Goal: Transaction & Acquisition: Purchase product/service

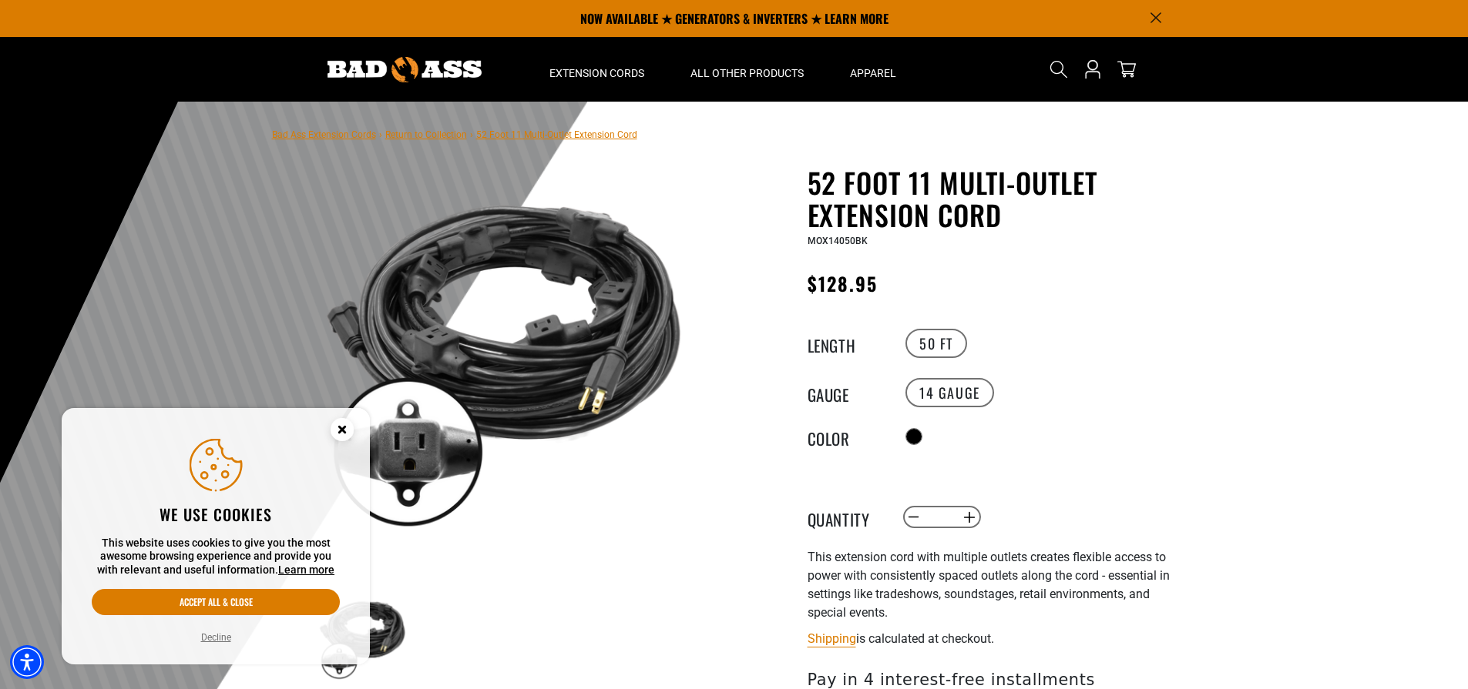
click at [344, 428] on icon "Close this option" at bounding box center [341, 429] width 5 height 5
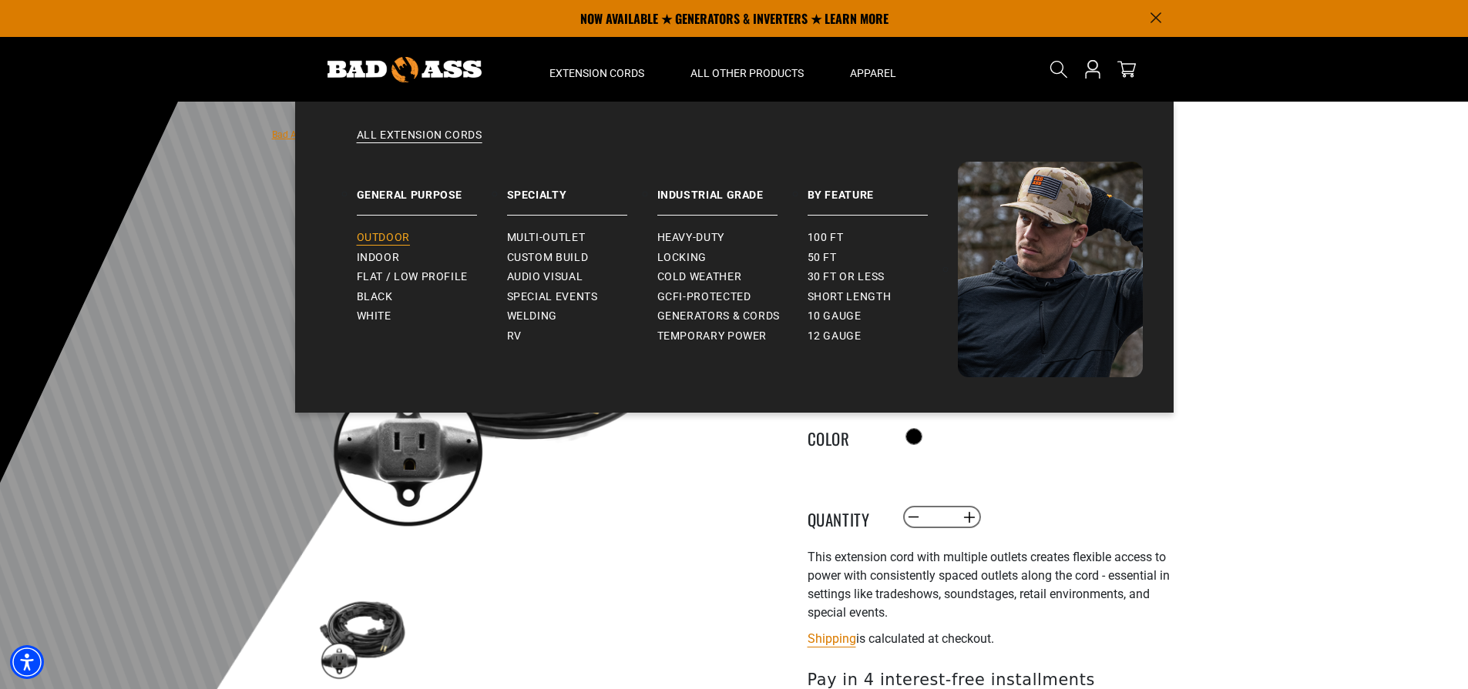
click at [402, 232] on span "Outdoor" at bounding box center [383, 238] width 53 height 14
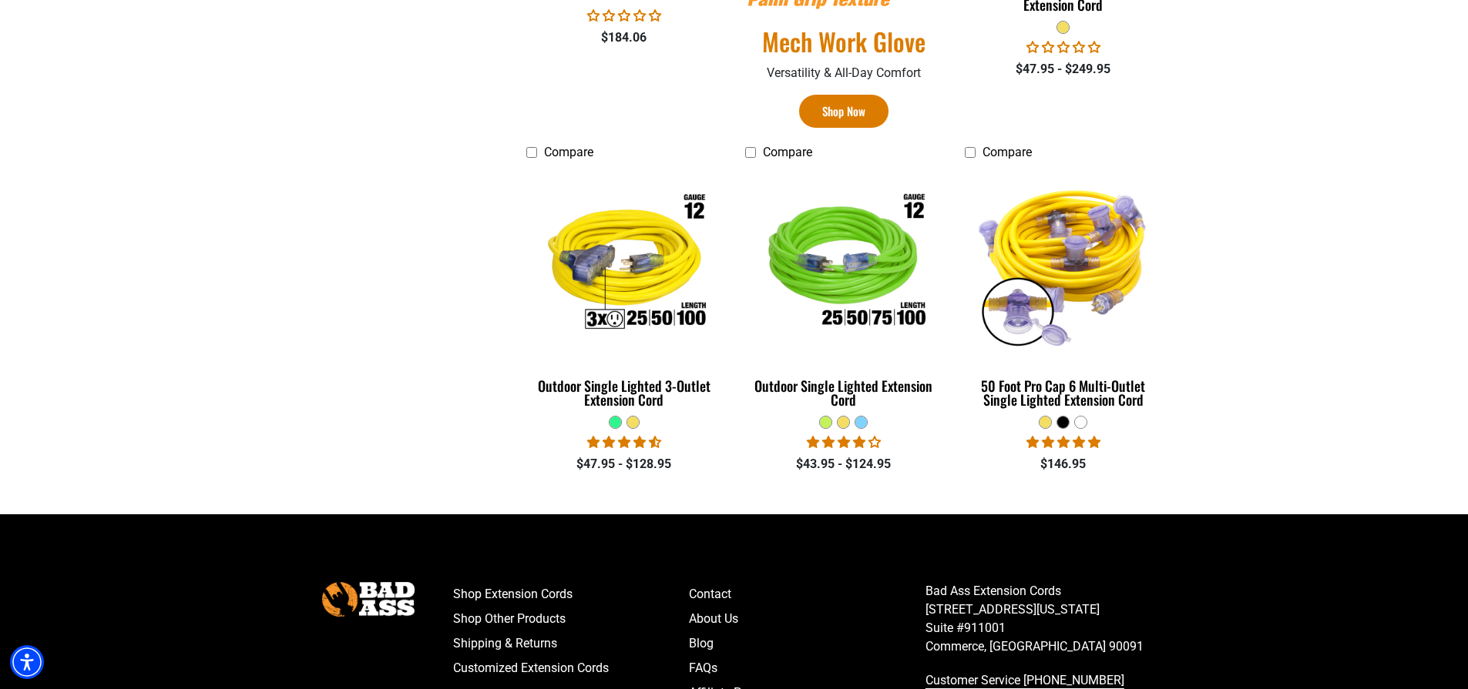
scroll to position [1065, 0]
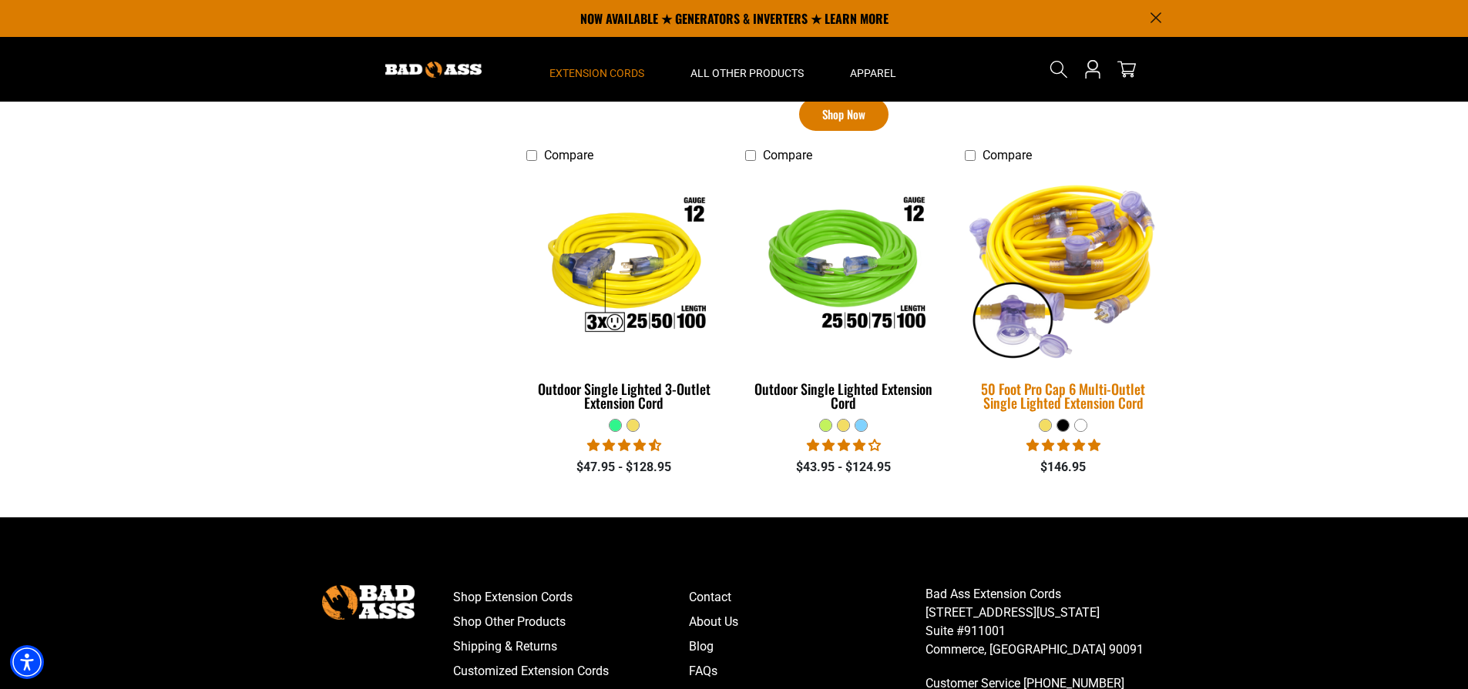
click at [1085, 384] on div "50 Foot Pro Cap 6 Multi-Outlet Single Lighted Extension Cord" at bounding box center [1062, 396] width 196 height 28
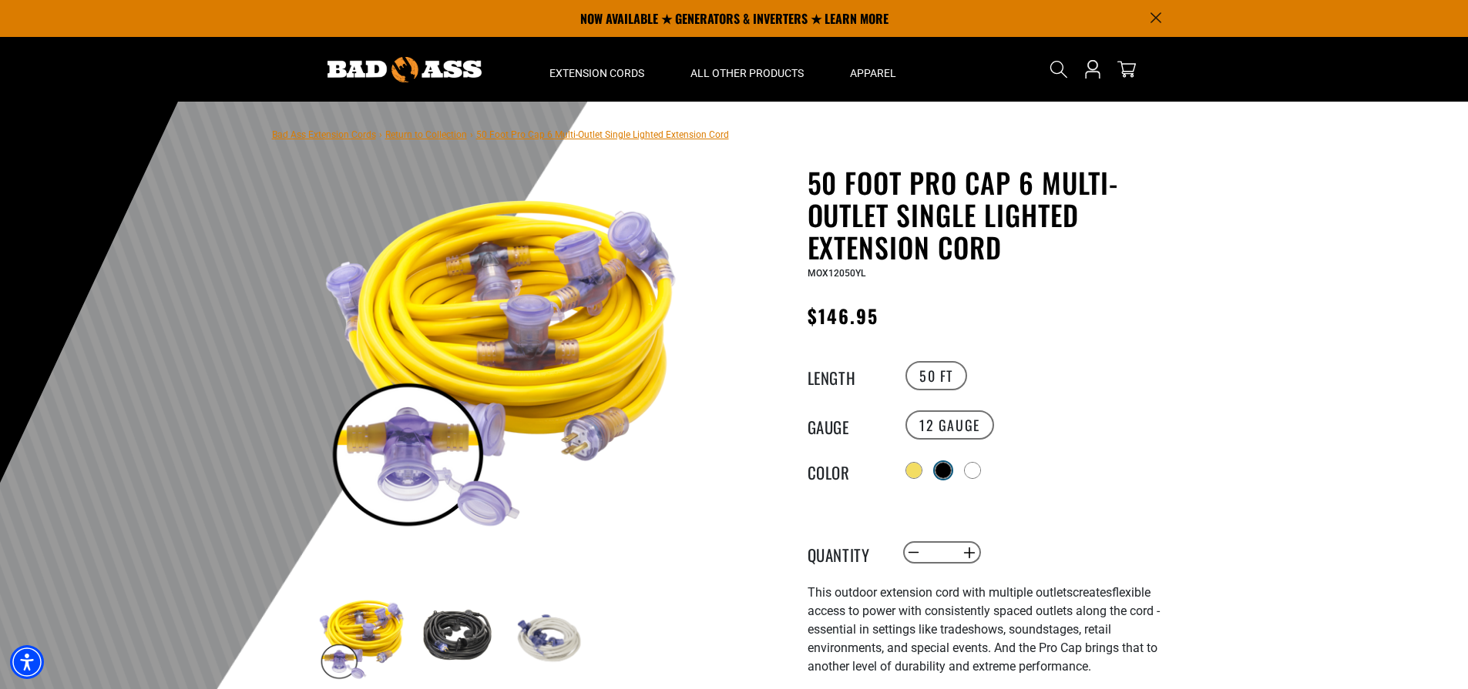
click at [941, 465] on div at bounding box center [942, 470] width 15 height 15
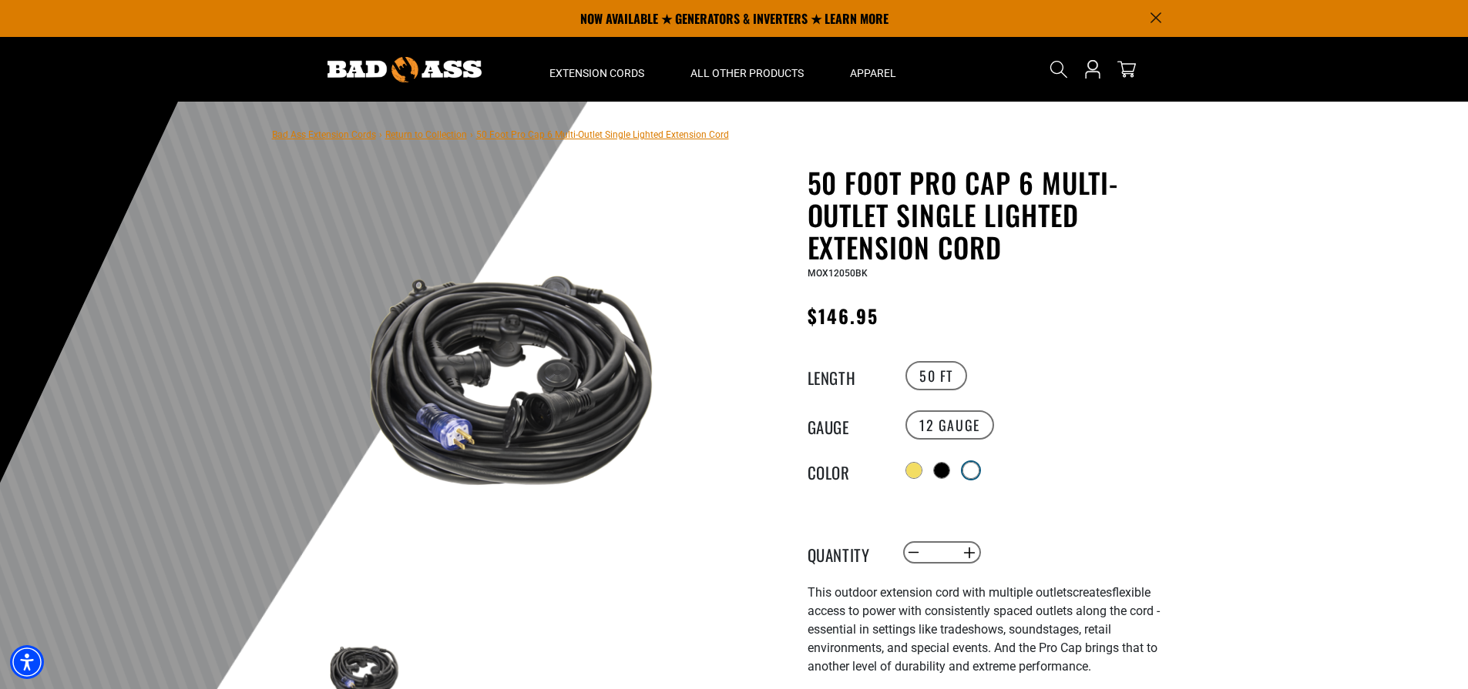
click at [970, 463] on div at bounding box center [970, 470] width 15 height 15
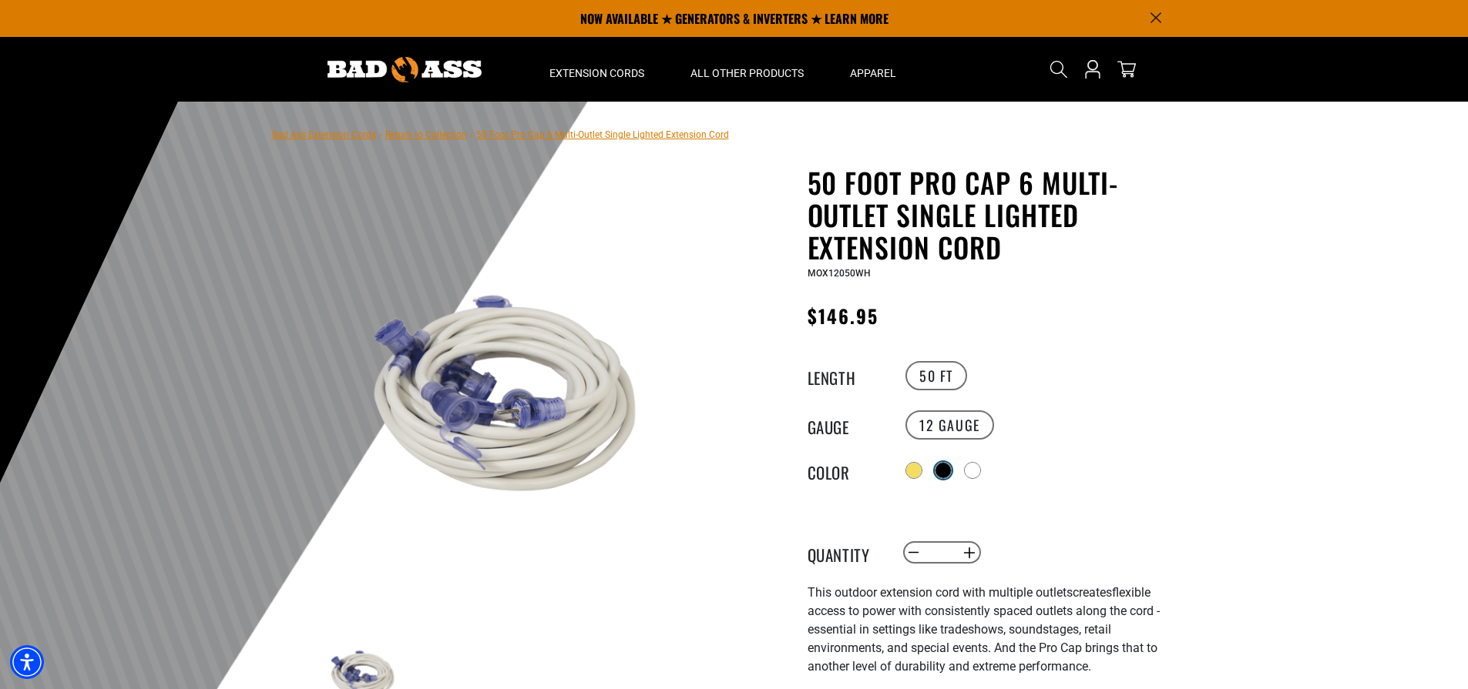
click at [936, 463] on div at bounding box center [942, 470] width 15 height 15
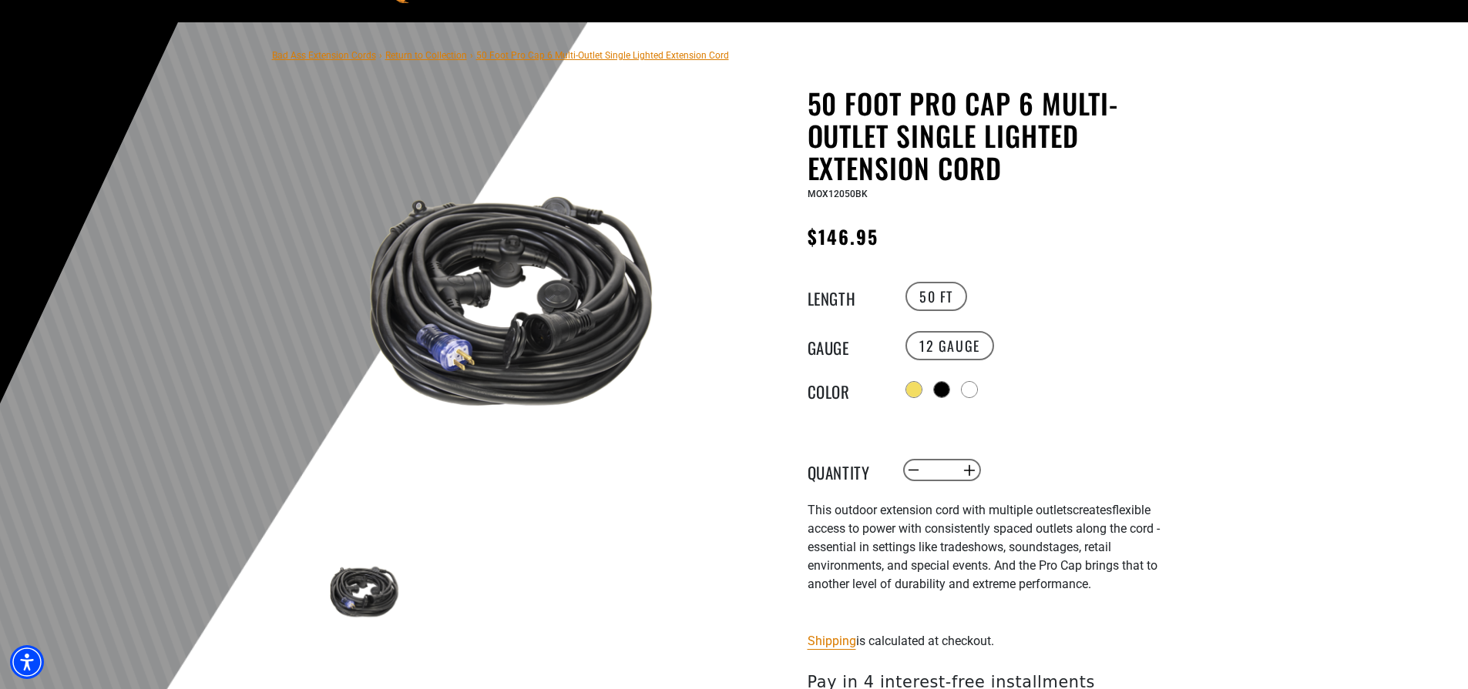
scroll to position [76, 0]
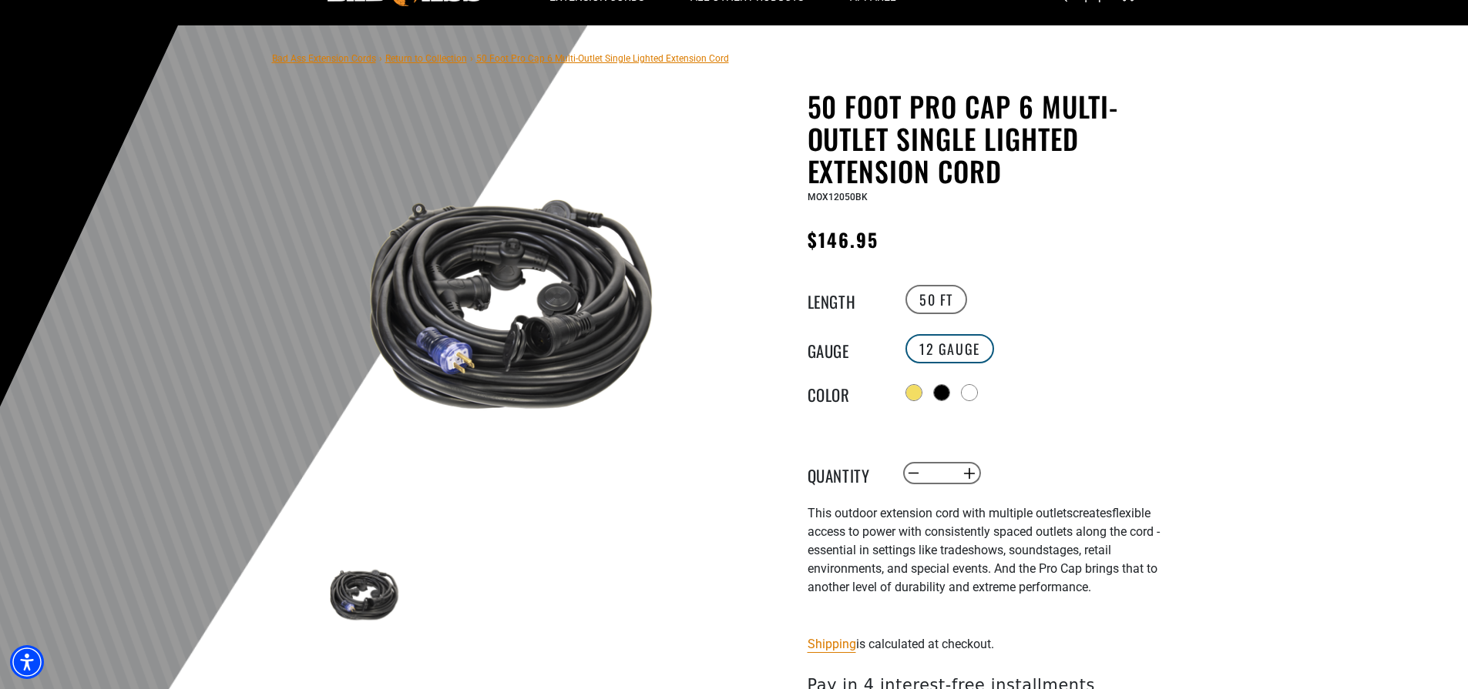
click at [939, 352] on label "12 GAUGE" at bounding box center [949, 348] width 89 height 29
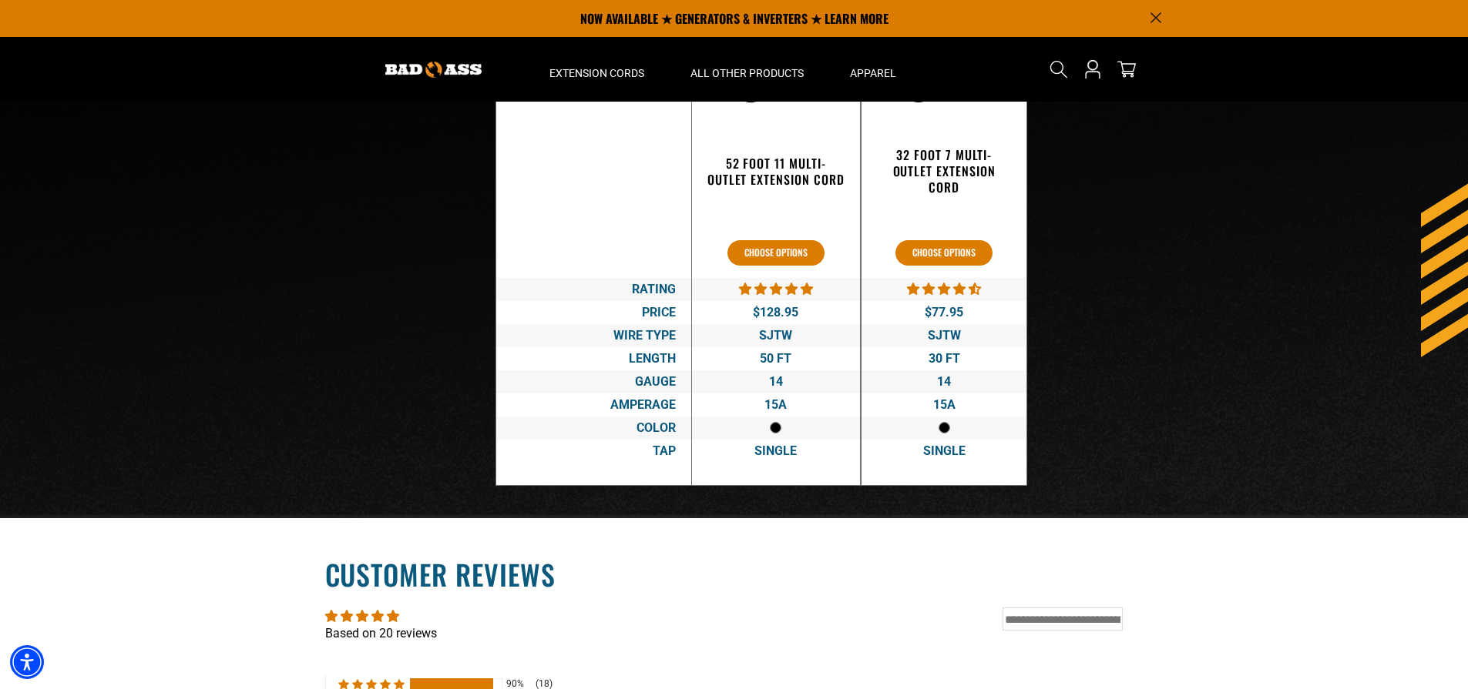
scroll to position [2662, 0]
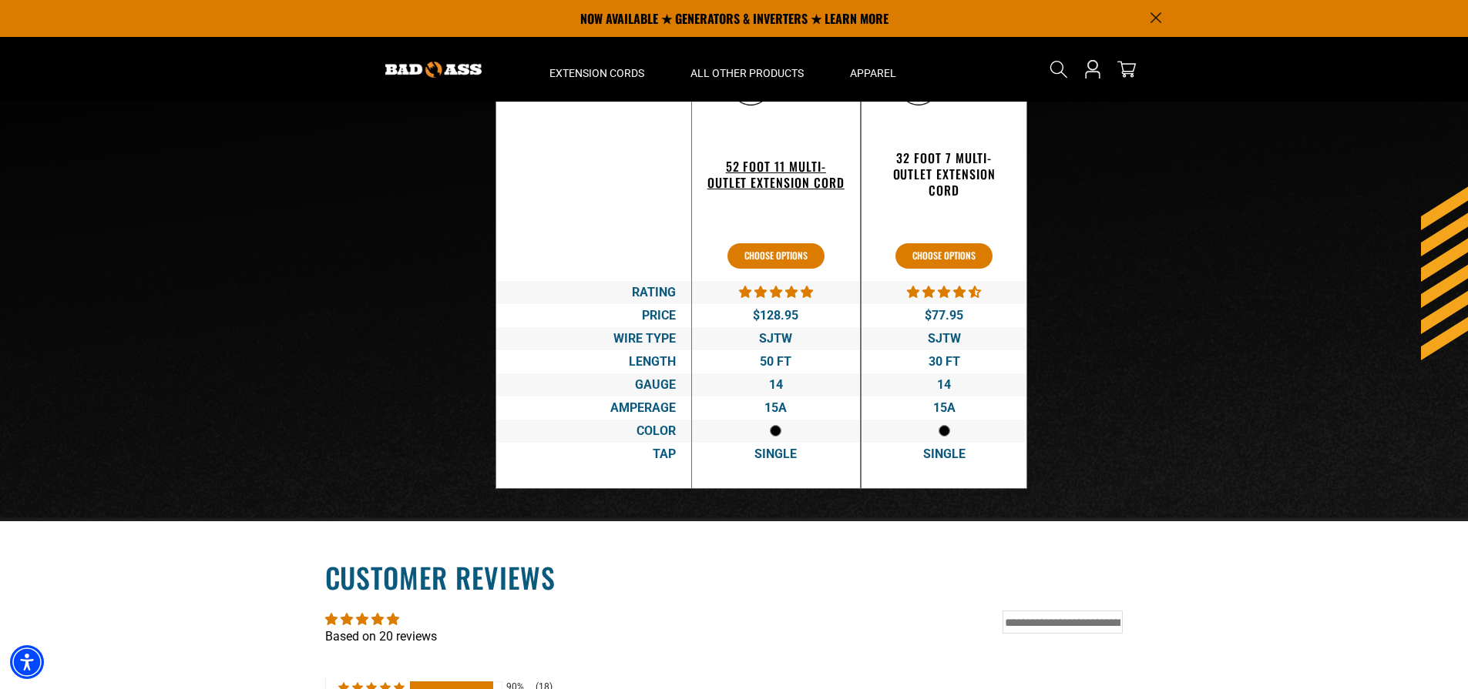
click at [767, 191] on h3 "52 Foot 11 Multi-Outlet Extension Cord" at bounding box center [775, 175] width 137 height 32
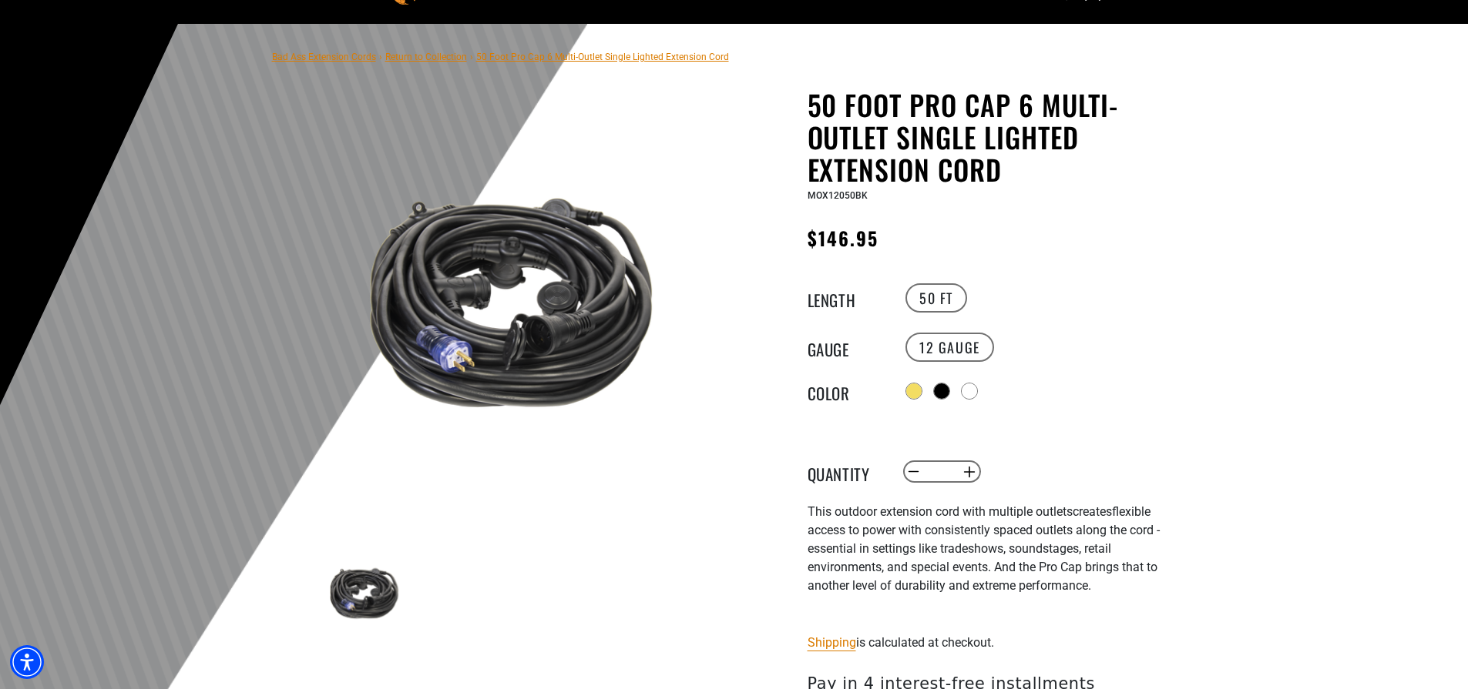
scroll to position [81, 0]
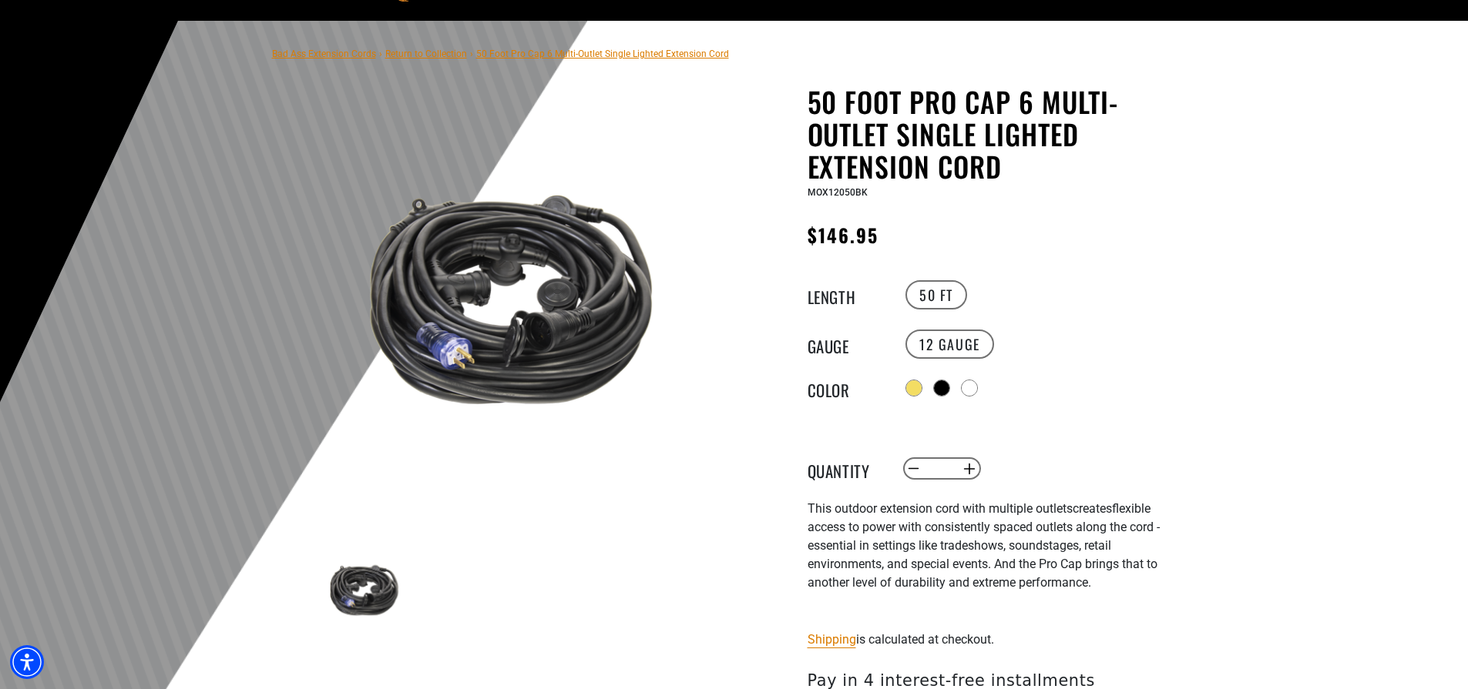
click at [510, 350] on img at bounding box center [502, 310] width 371 height 371
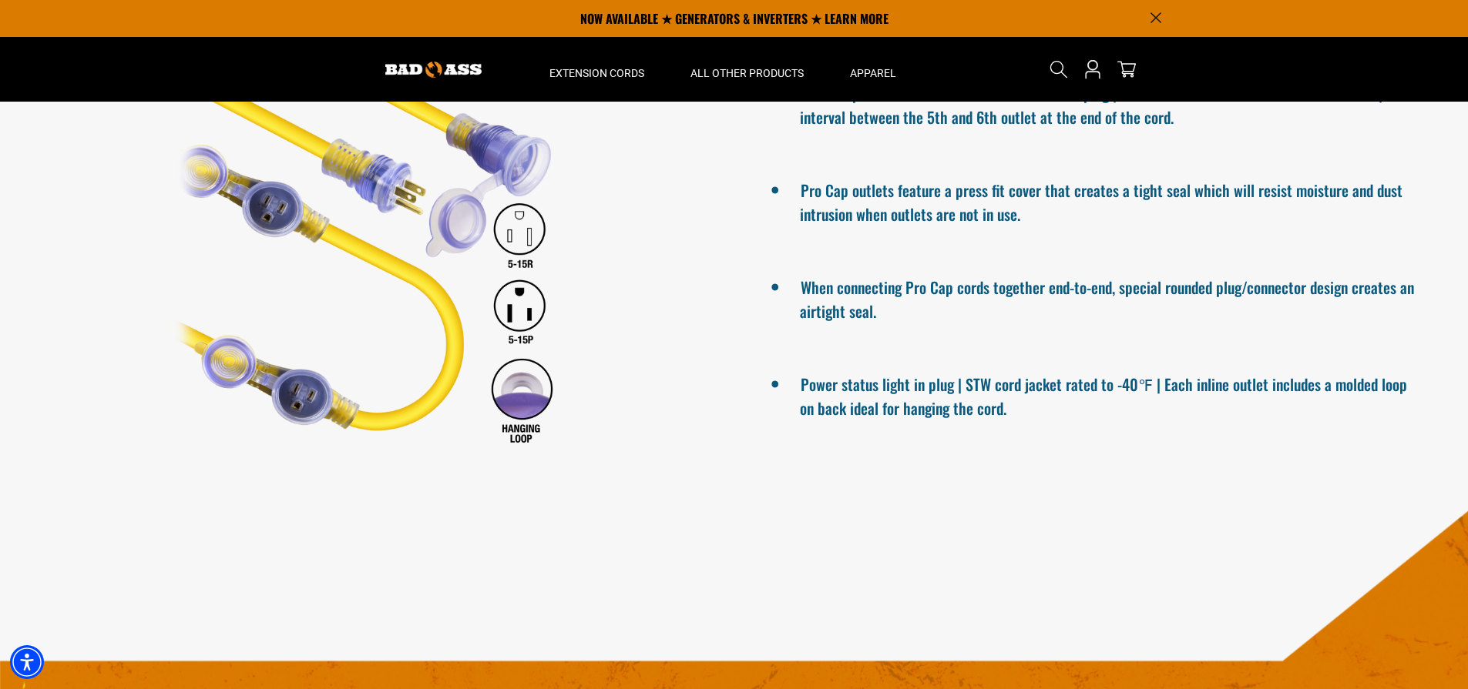
scroll to position [0, 0]
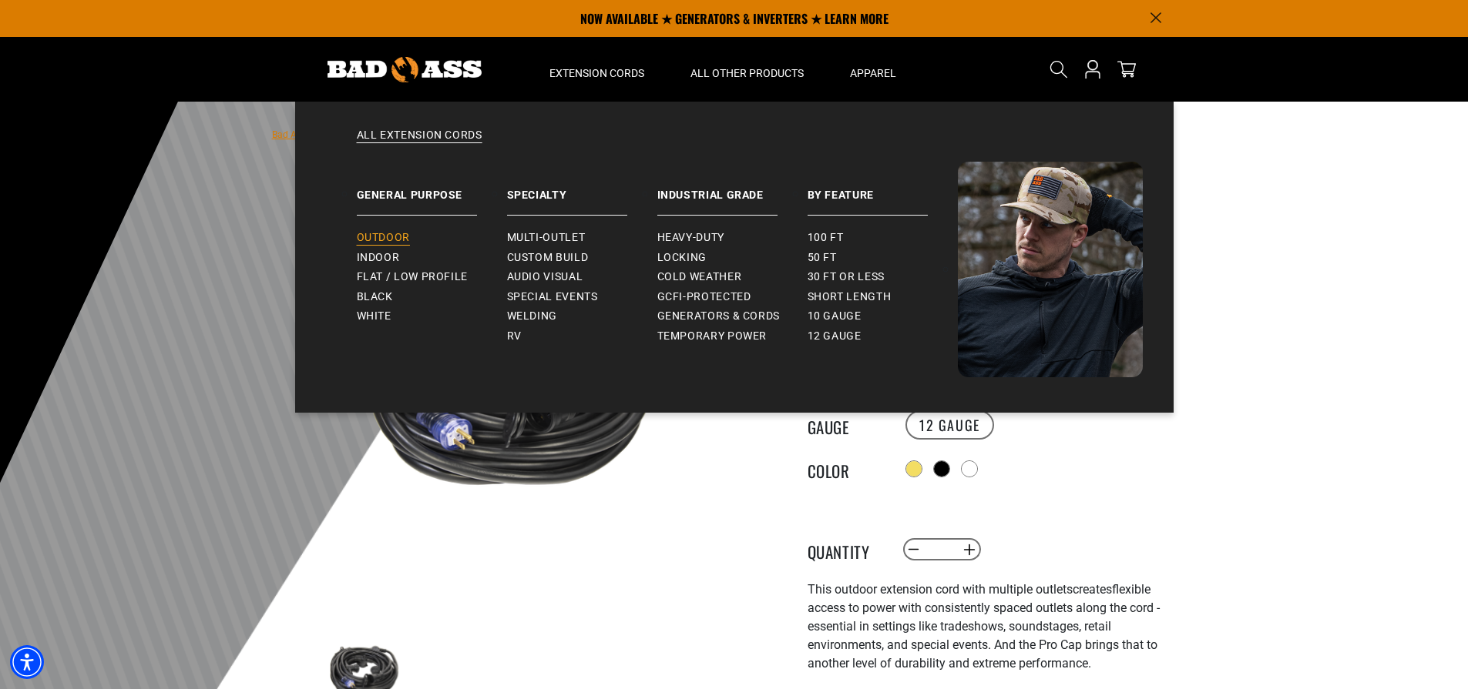
click at [394, 234] on span "Outdoor" at bounding box center [383, 238] width 53 height 14
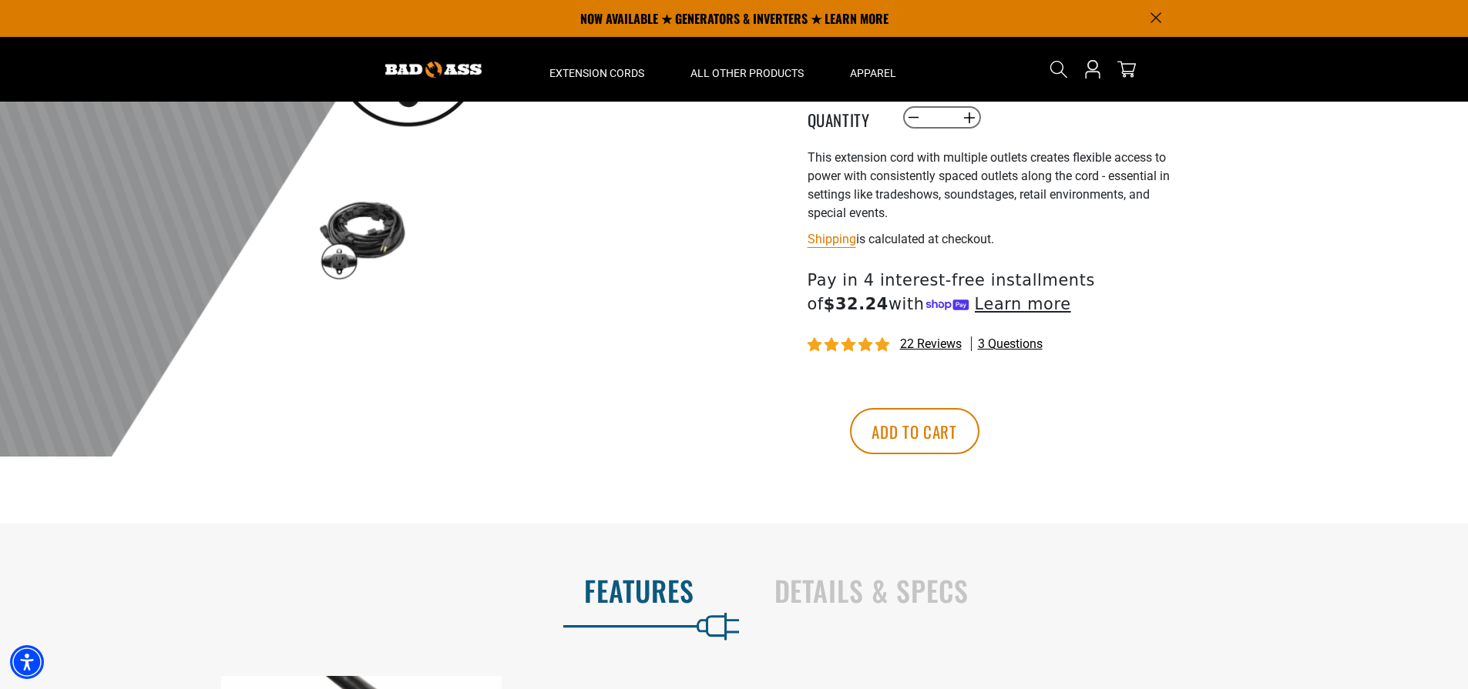
scroll to position [272, 0]
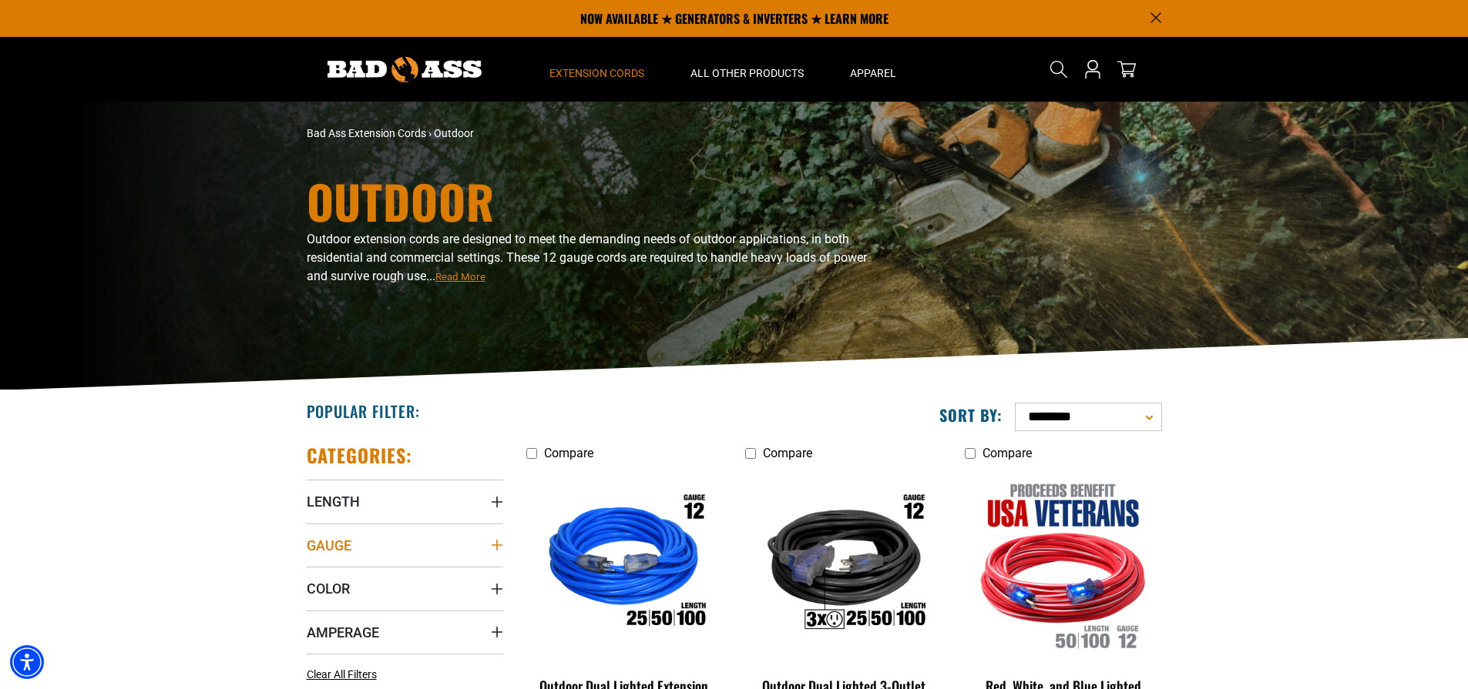
click at [328, 549] on span "Gauge" at bounding box center [329, 546] width 45 height 18
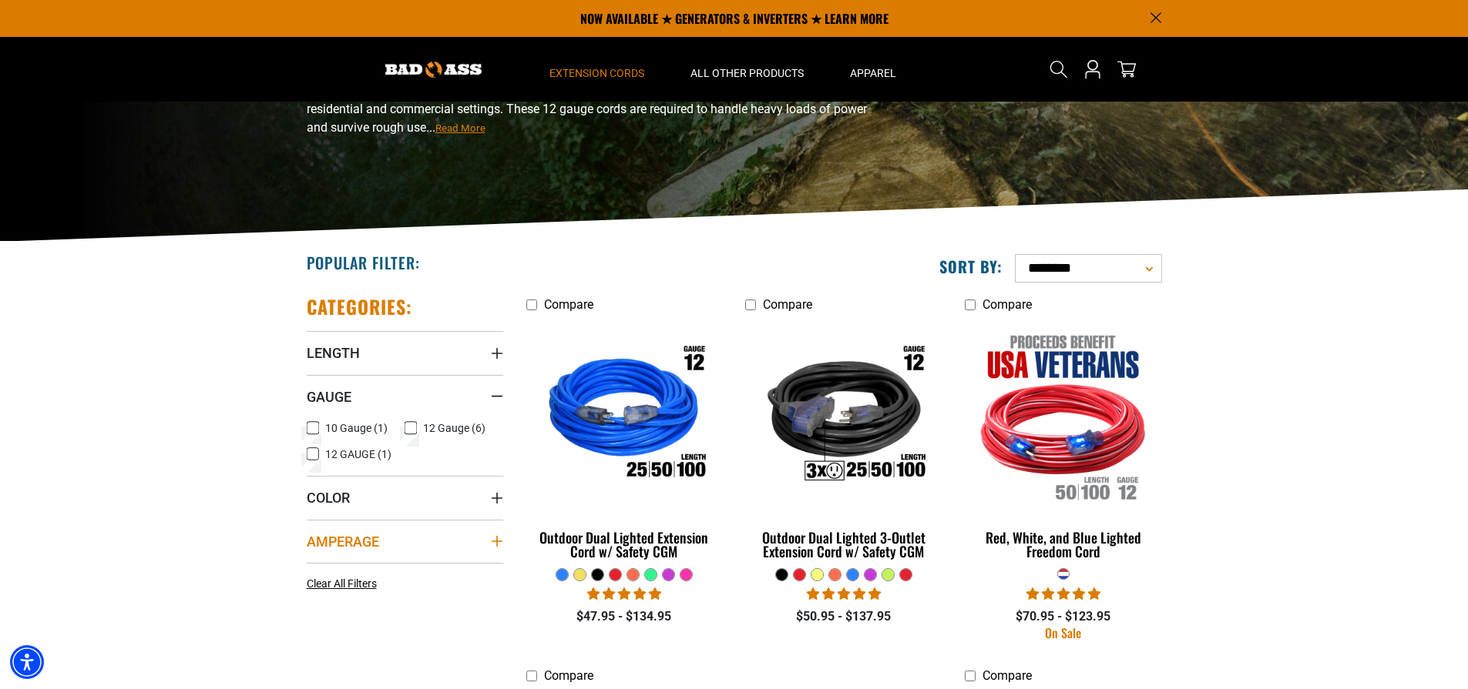
scroll to position [146, 0]
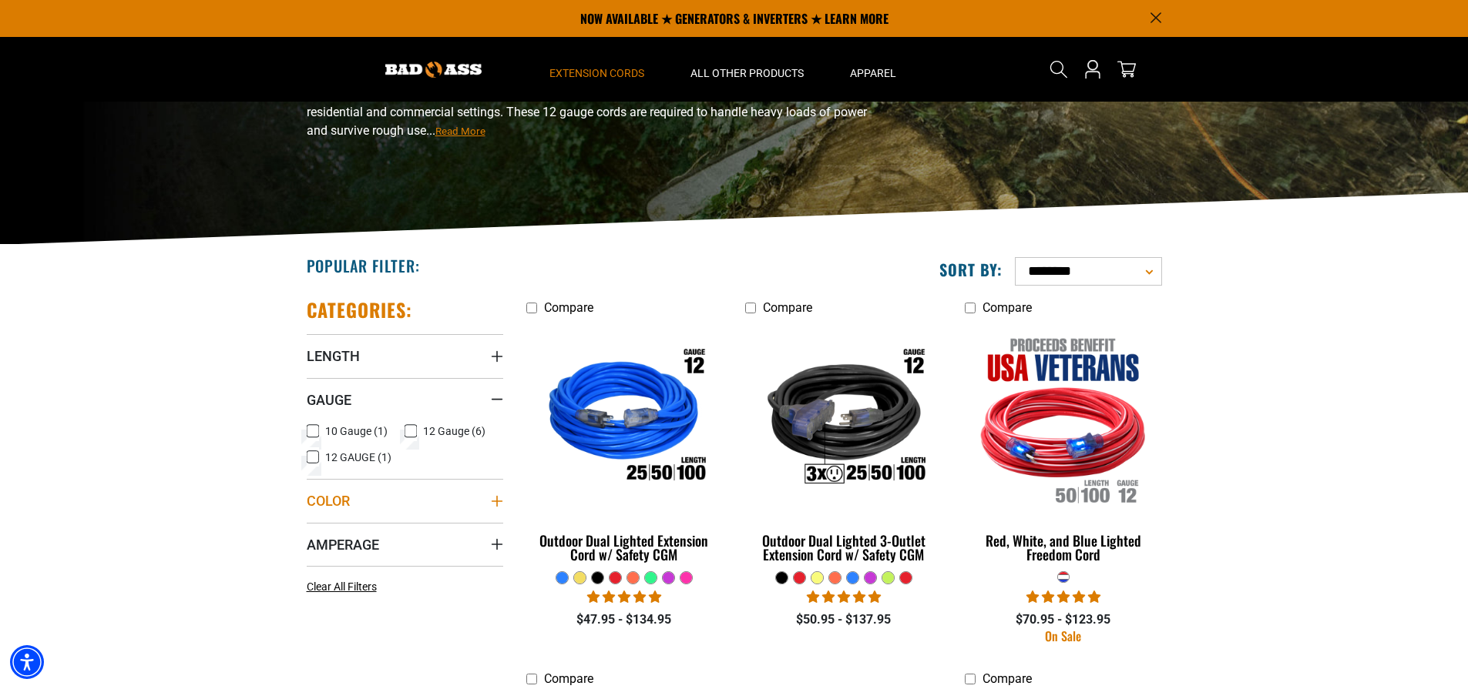
click at [322, 508] on span "Color" at bounding box center [328, 501] width 43 height 18
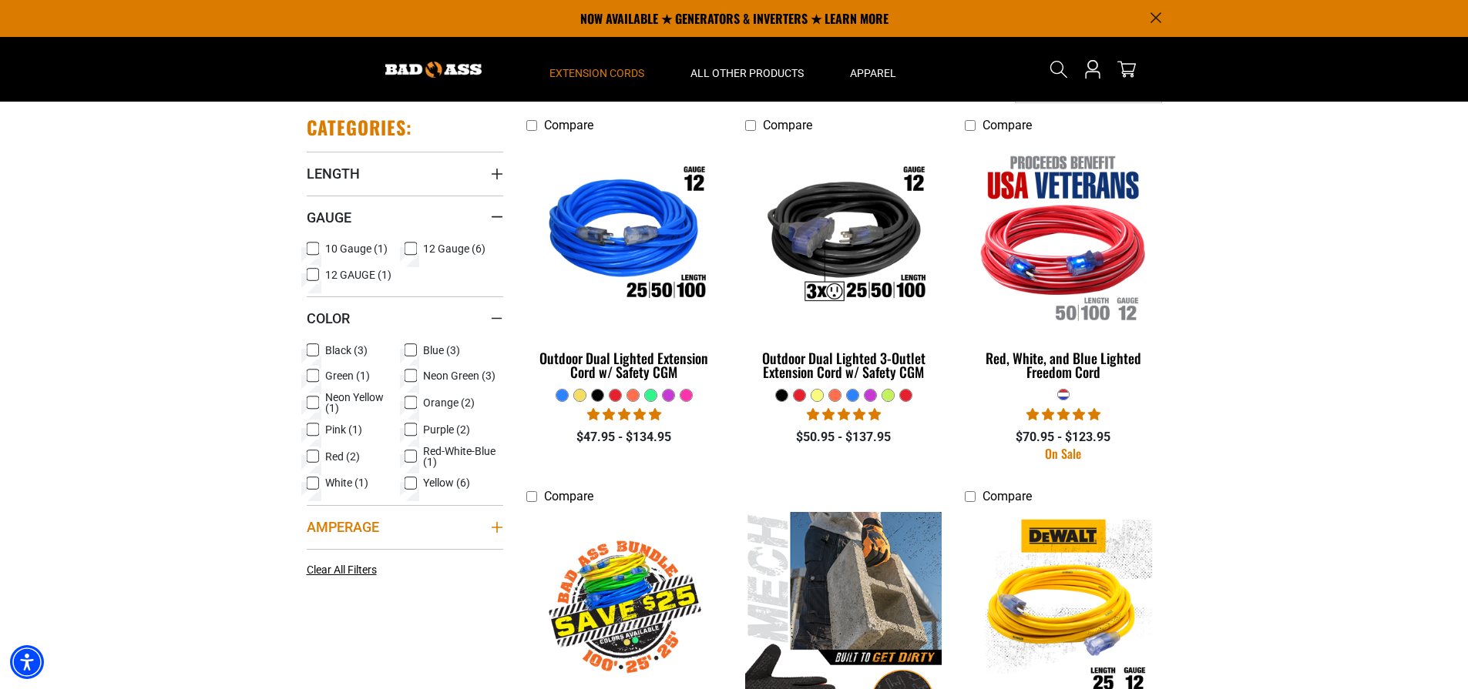
scroll to position [325, 0]
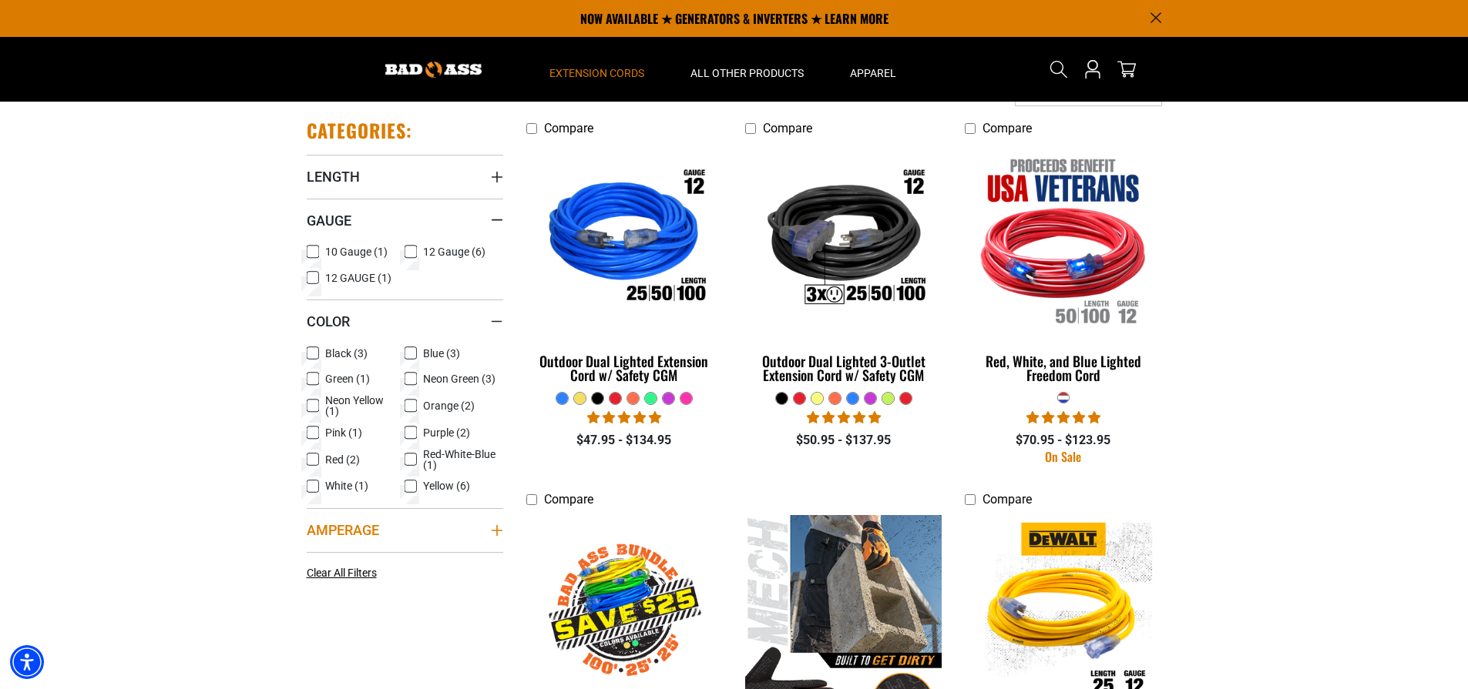
click at [371, 529] on span "Amperage" at bounding box center [343, 531] width 72 height 18
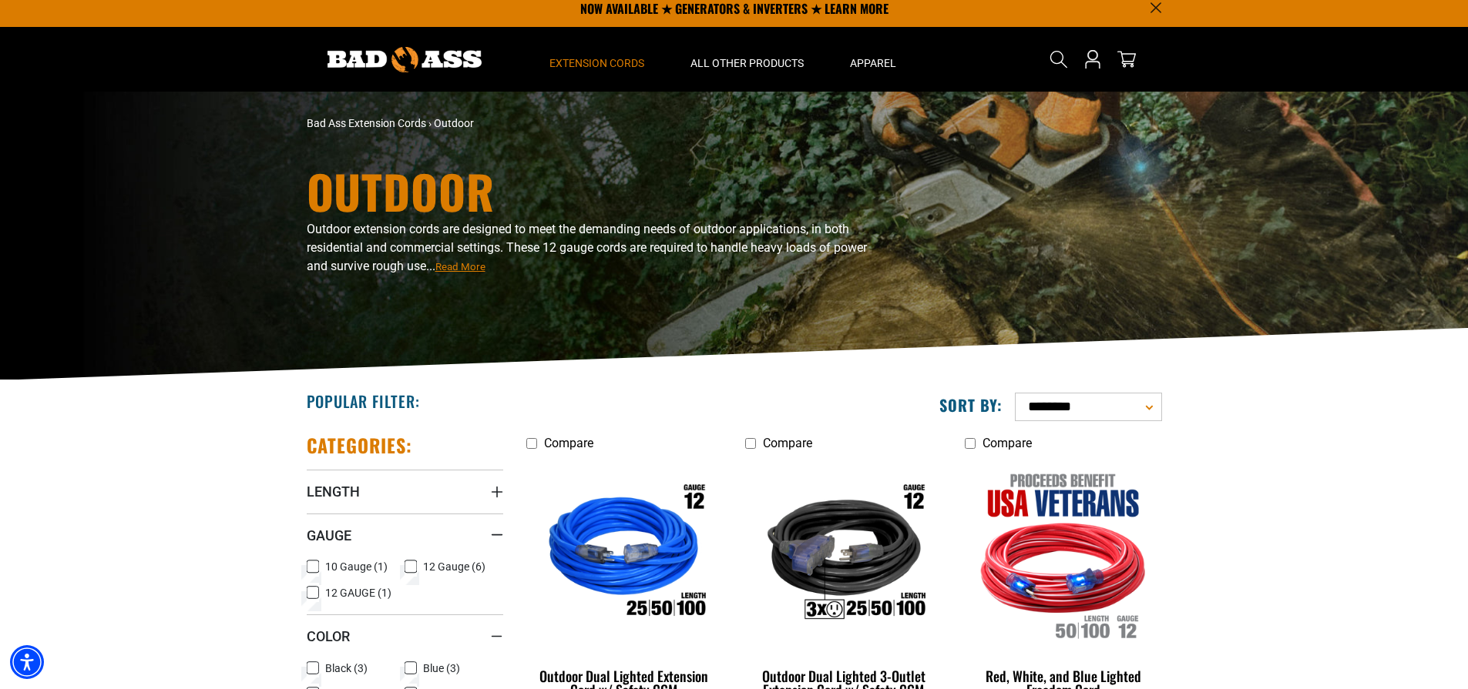
scroll to position [0, 0]
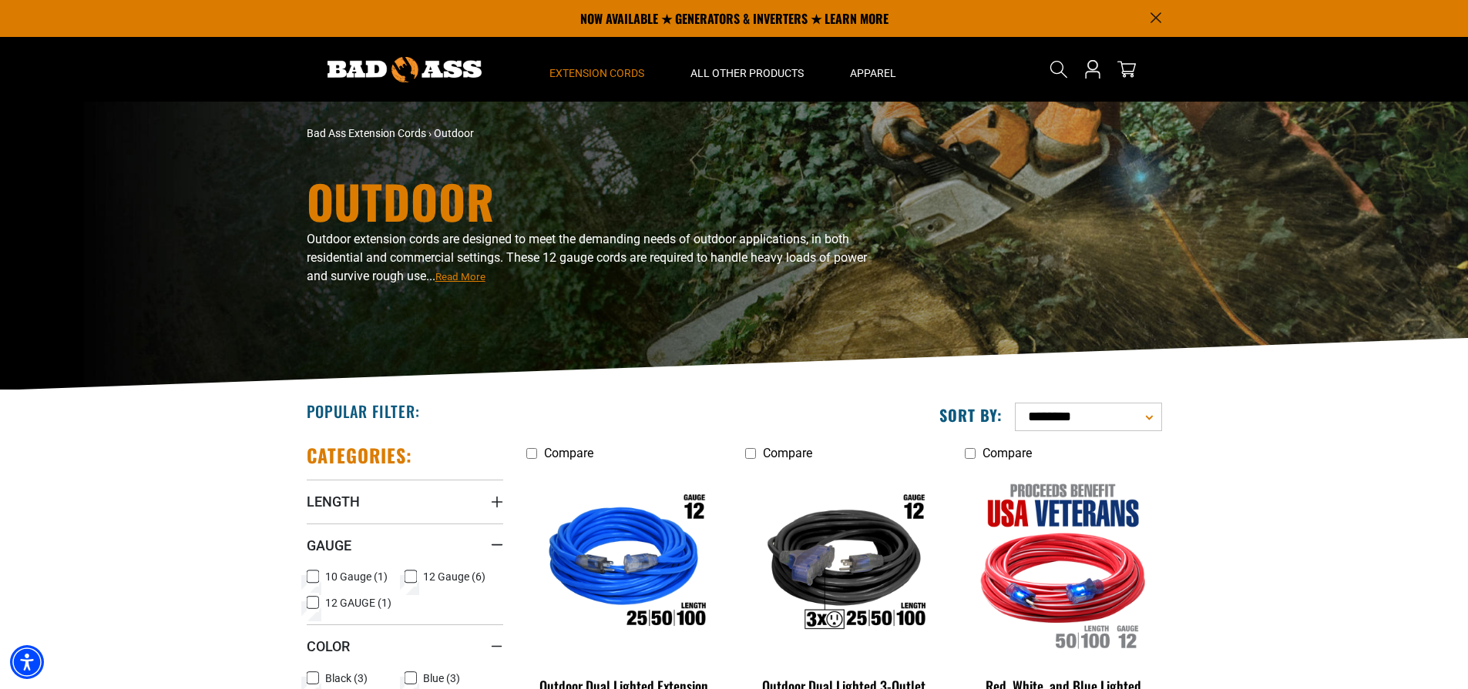
click at [485, 278] on span "Read More" at bounding box center [460, 277] width 50 height 12
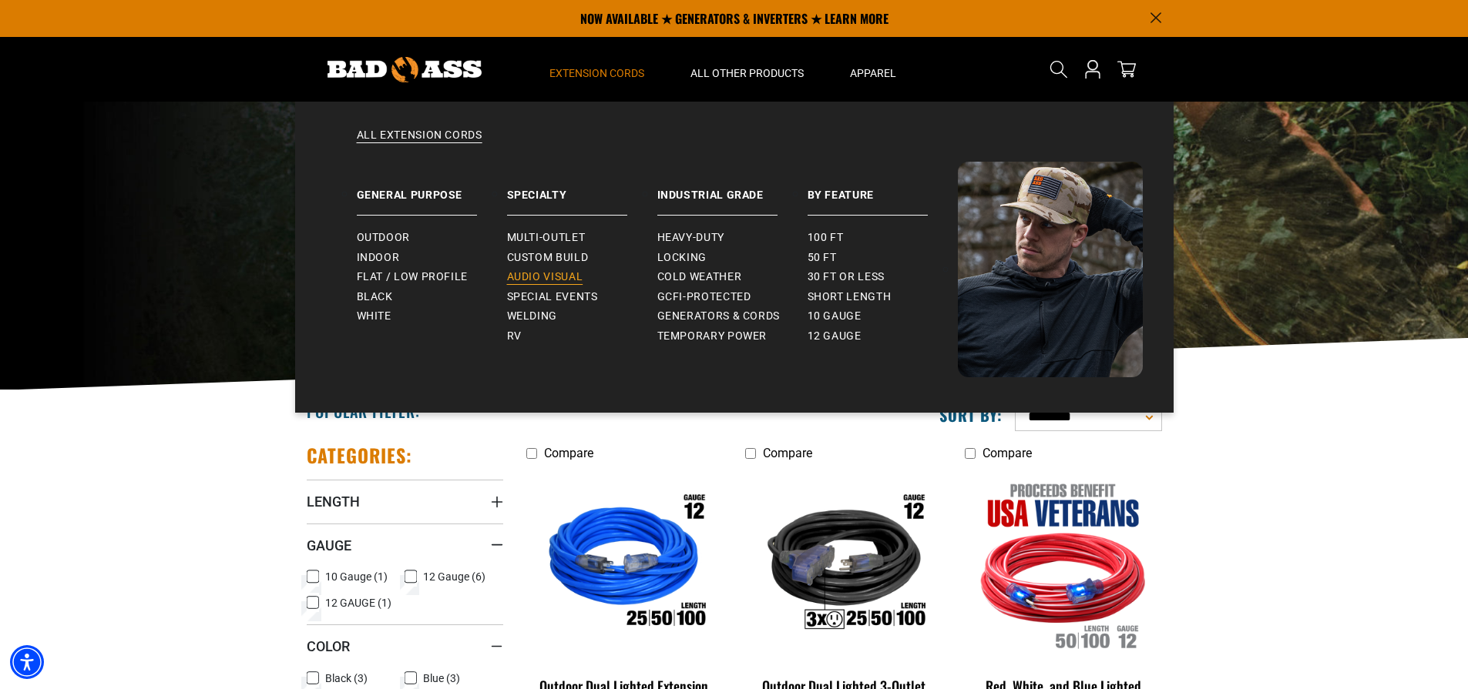
click at [546, 277] on span "Audio Visual" at bounding box center [545, 277] width 76 height 14
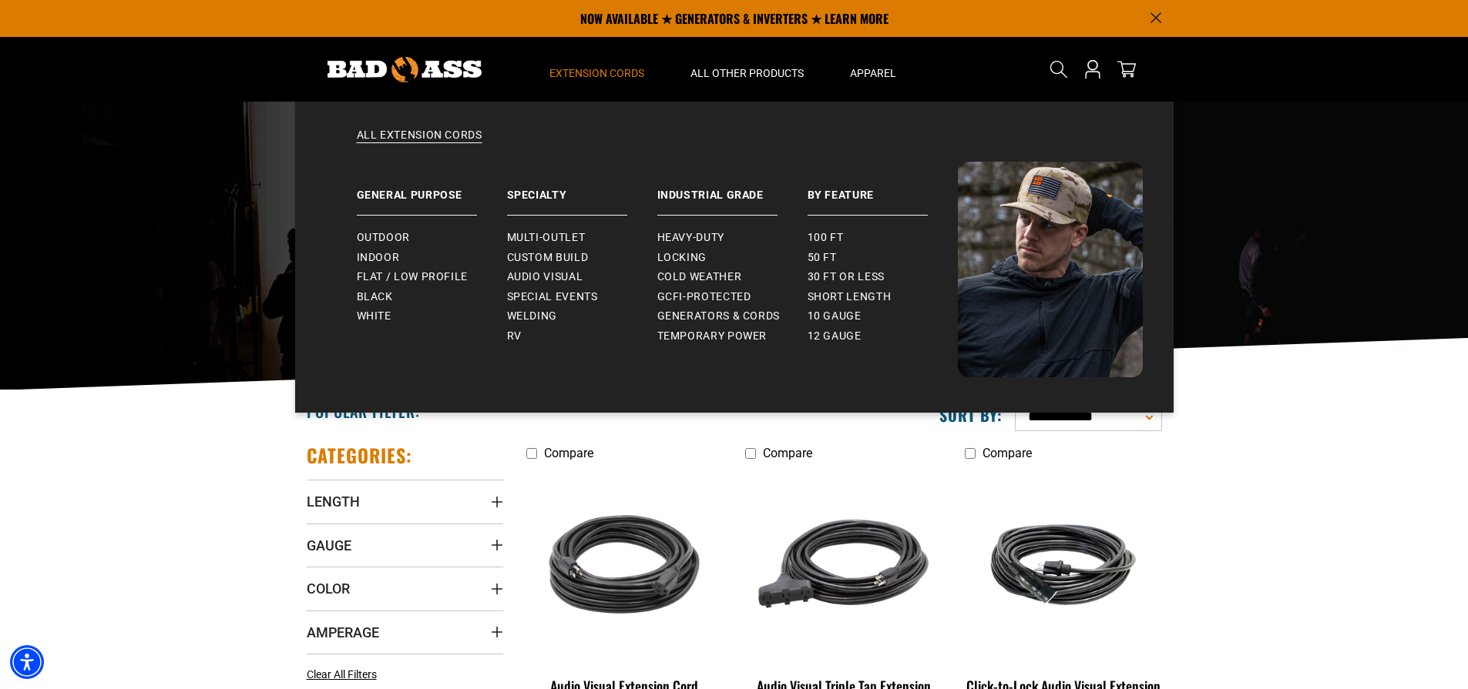
scroll to position [3, 0]
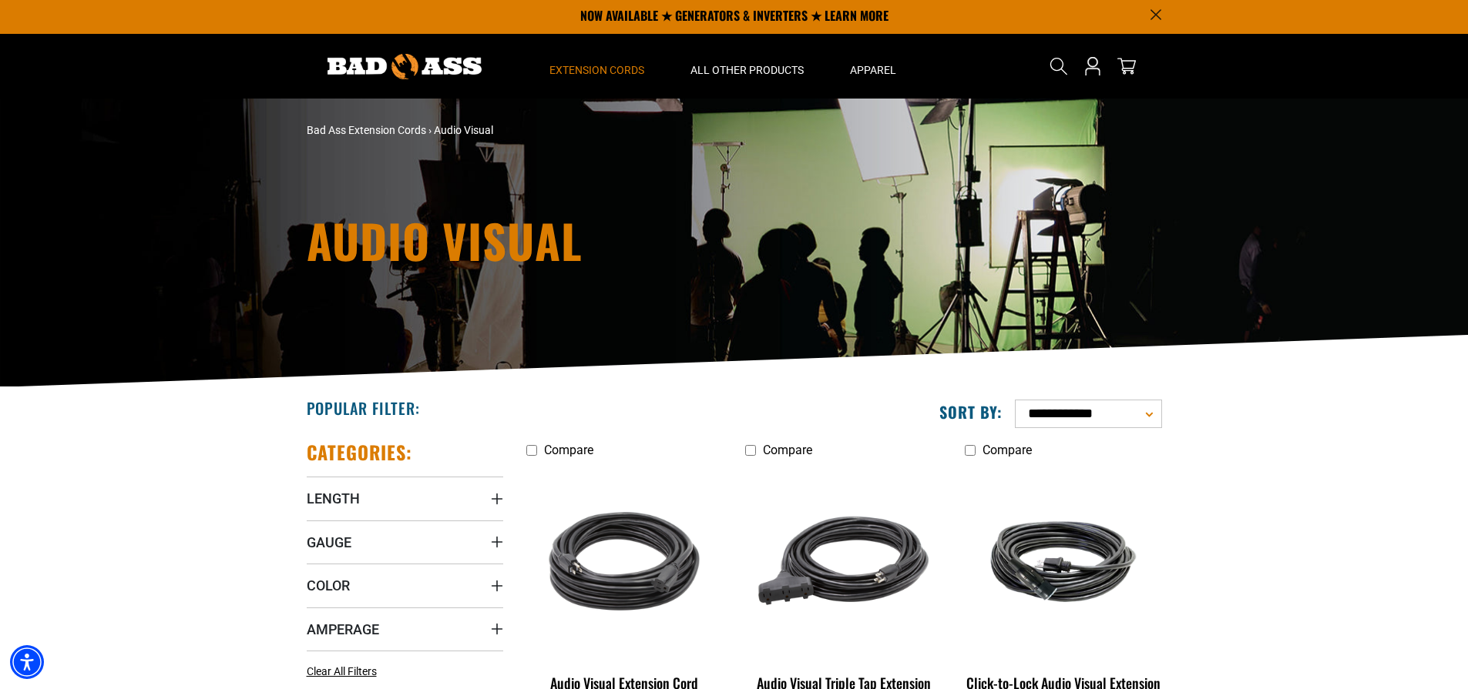
click at [1290, 491] on section "**********" at bounding box center [734, 599] width 1468 height 424
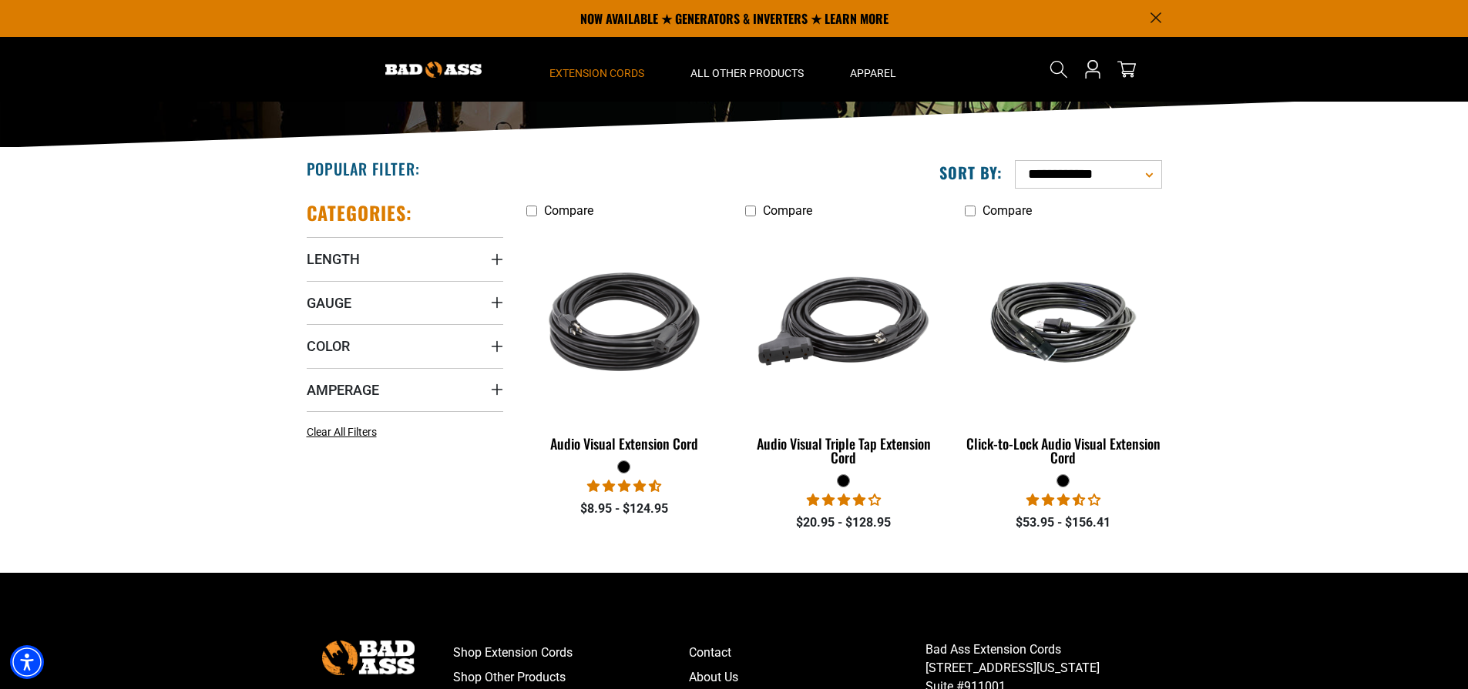
scroll to position [113, 0]
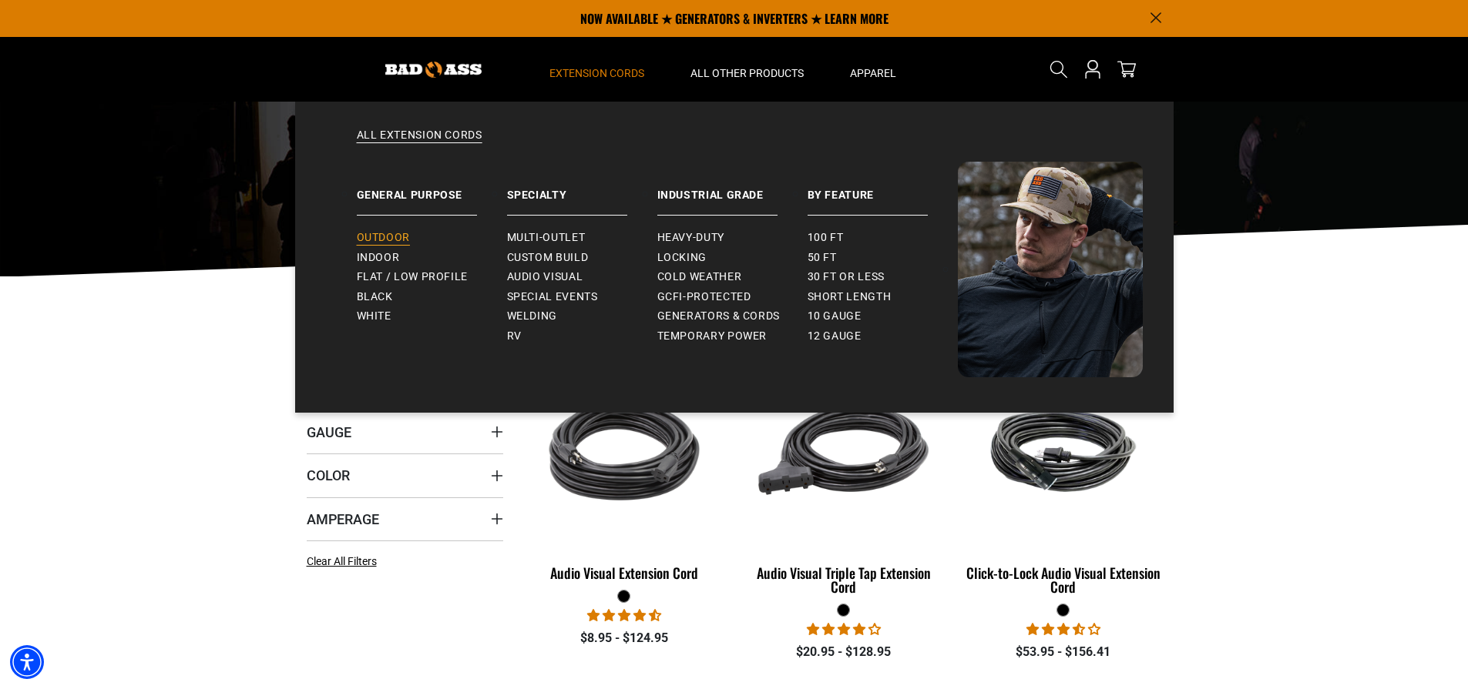
click at [391, 232] on span "Outdoor" at bounding box center [383, 238] width 53 height 14
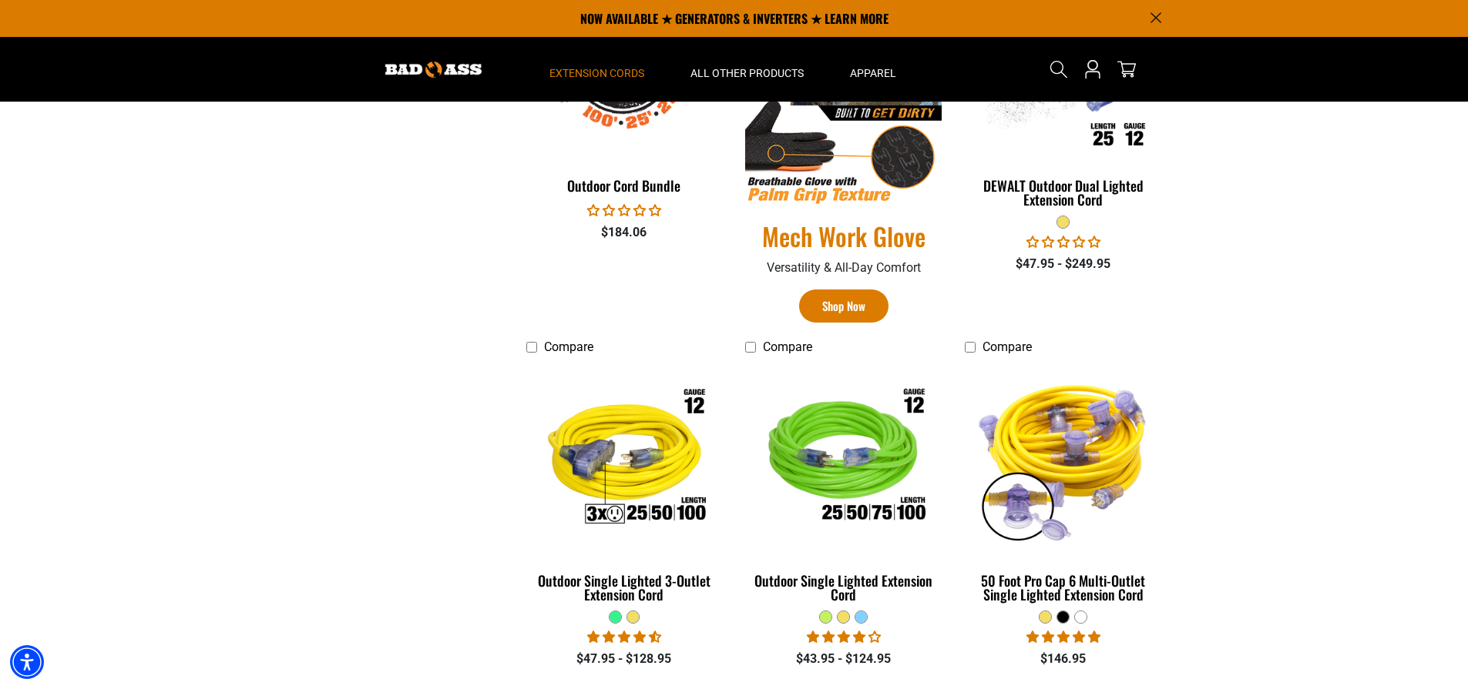
scroll to position [876, 0]
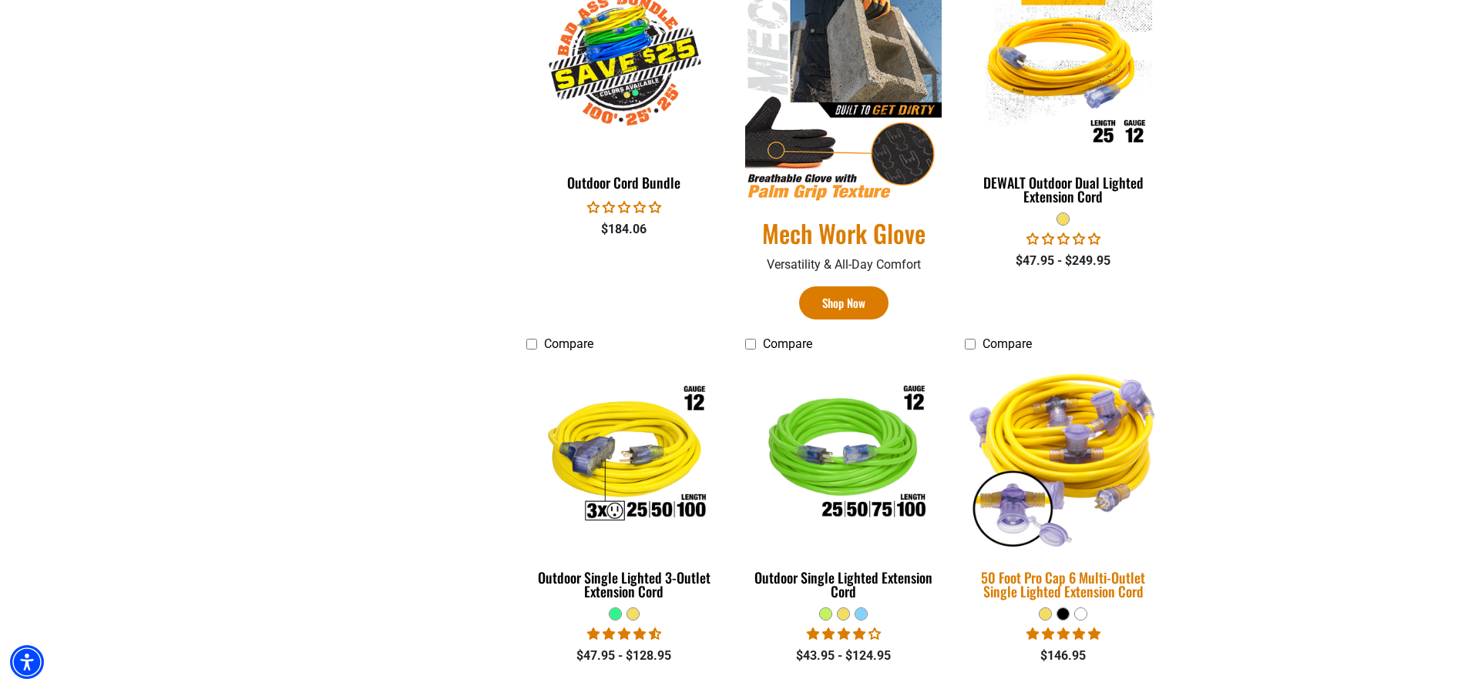
click at [1089, 445] on img at bounding box center [1063, 455] width 216 height 197
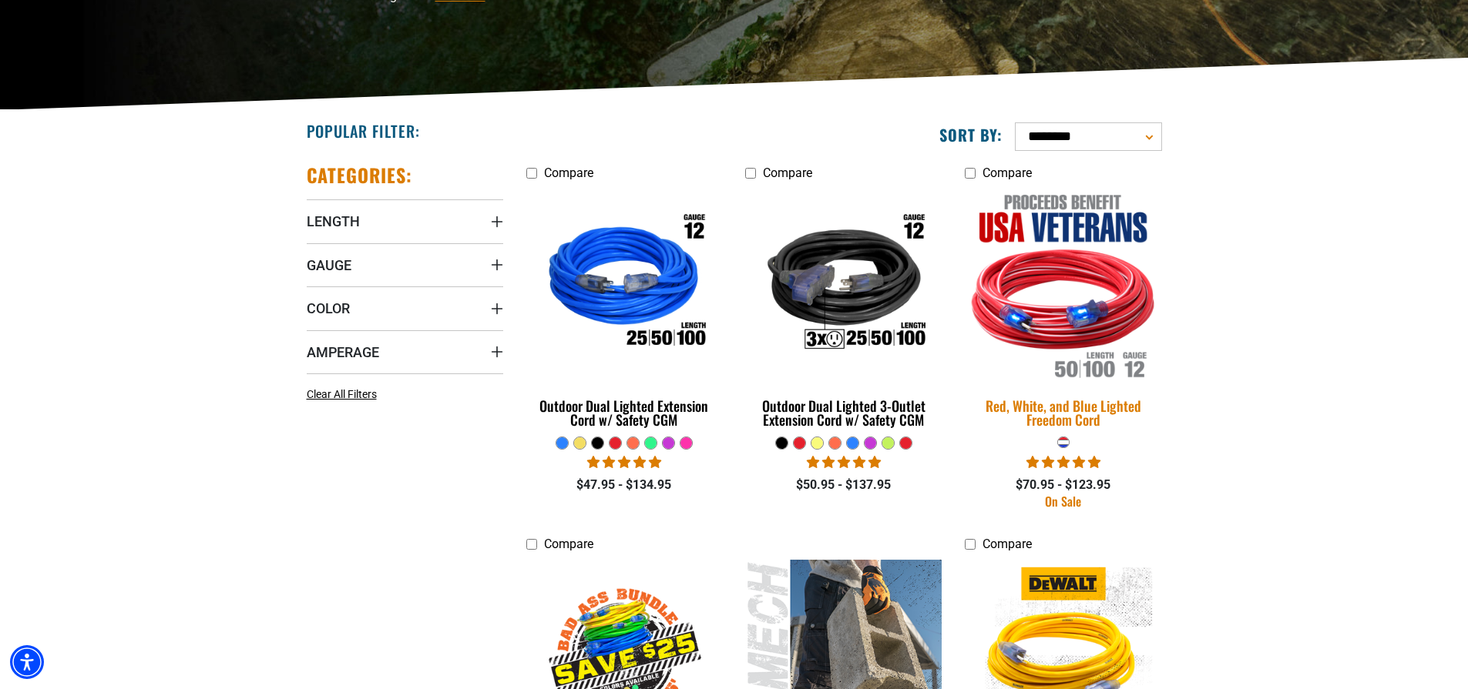
scroll to position [283, 0]
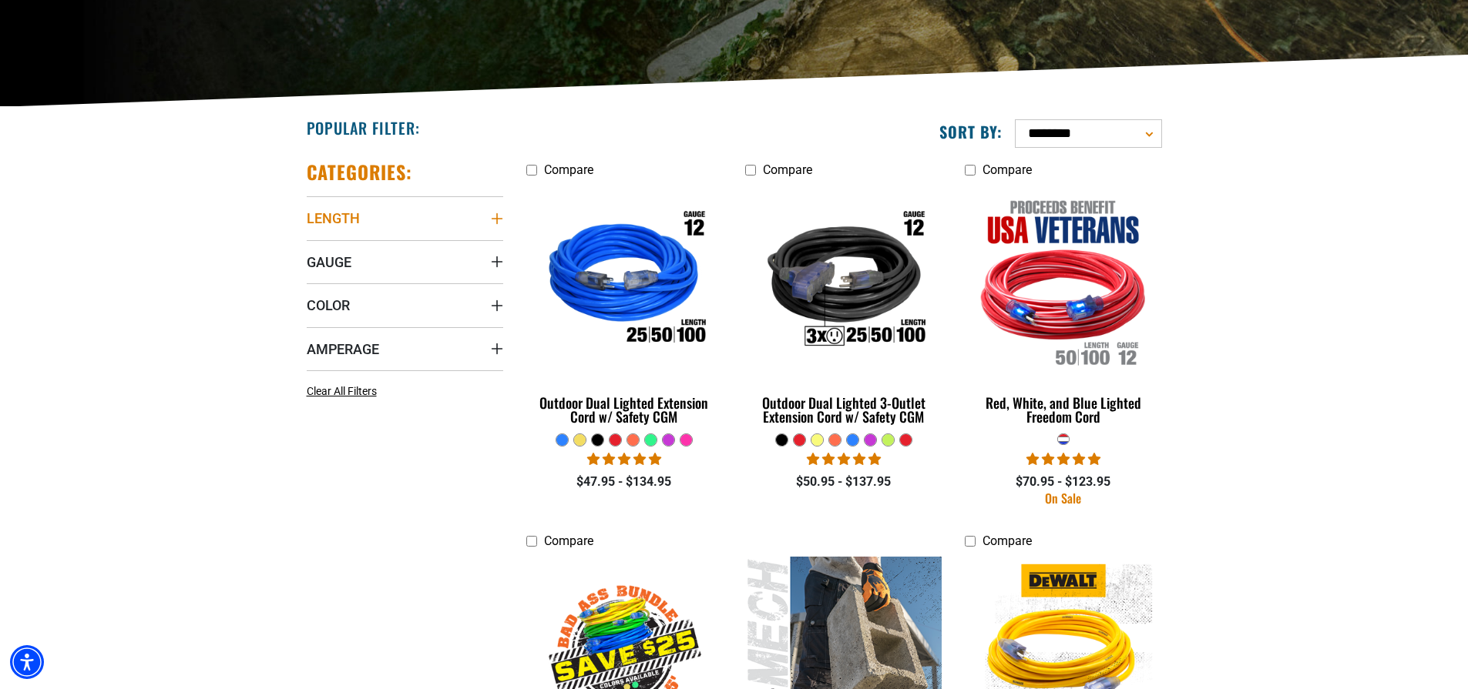
click at [351, 213] on span "Length" at bounding box center [333, 219] width 53 height 18
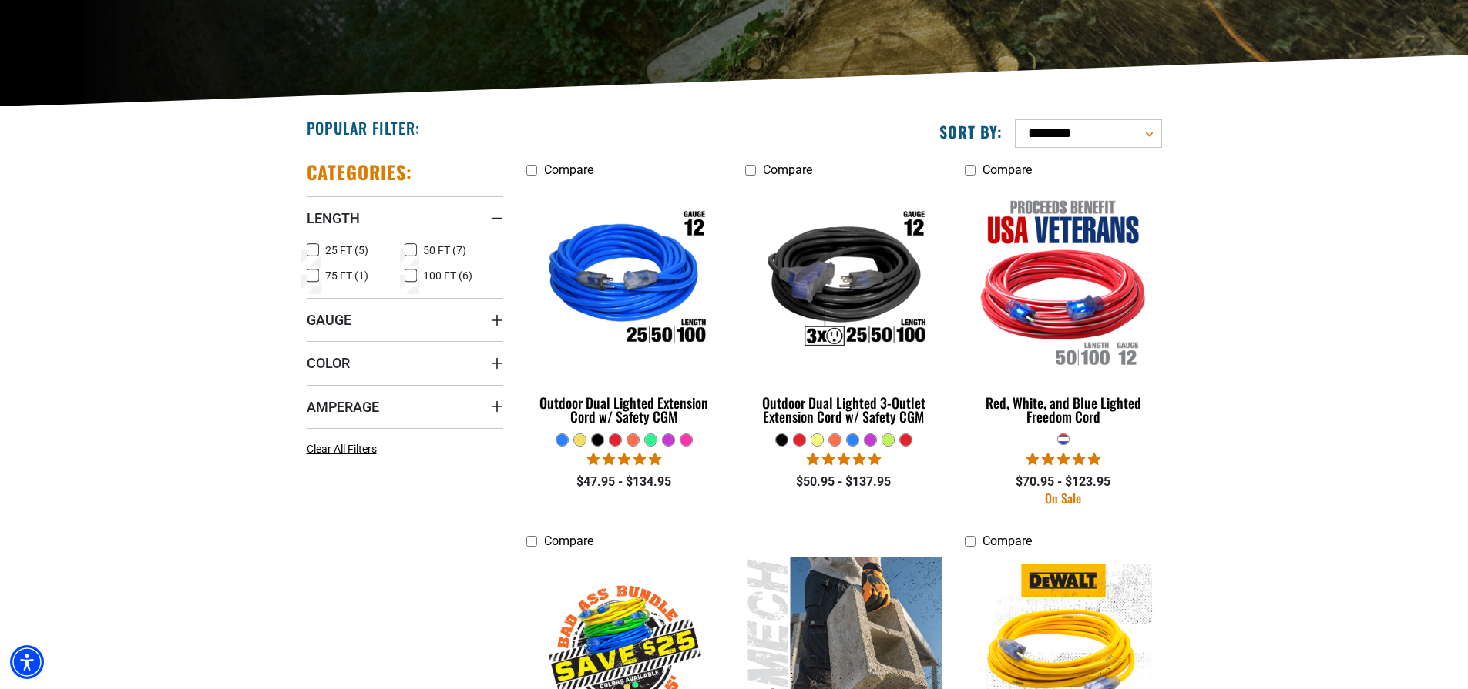
click at [312, 247] on icon at bounding box center [313, 250] width 12 height 20
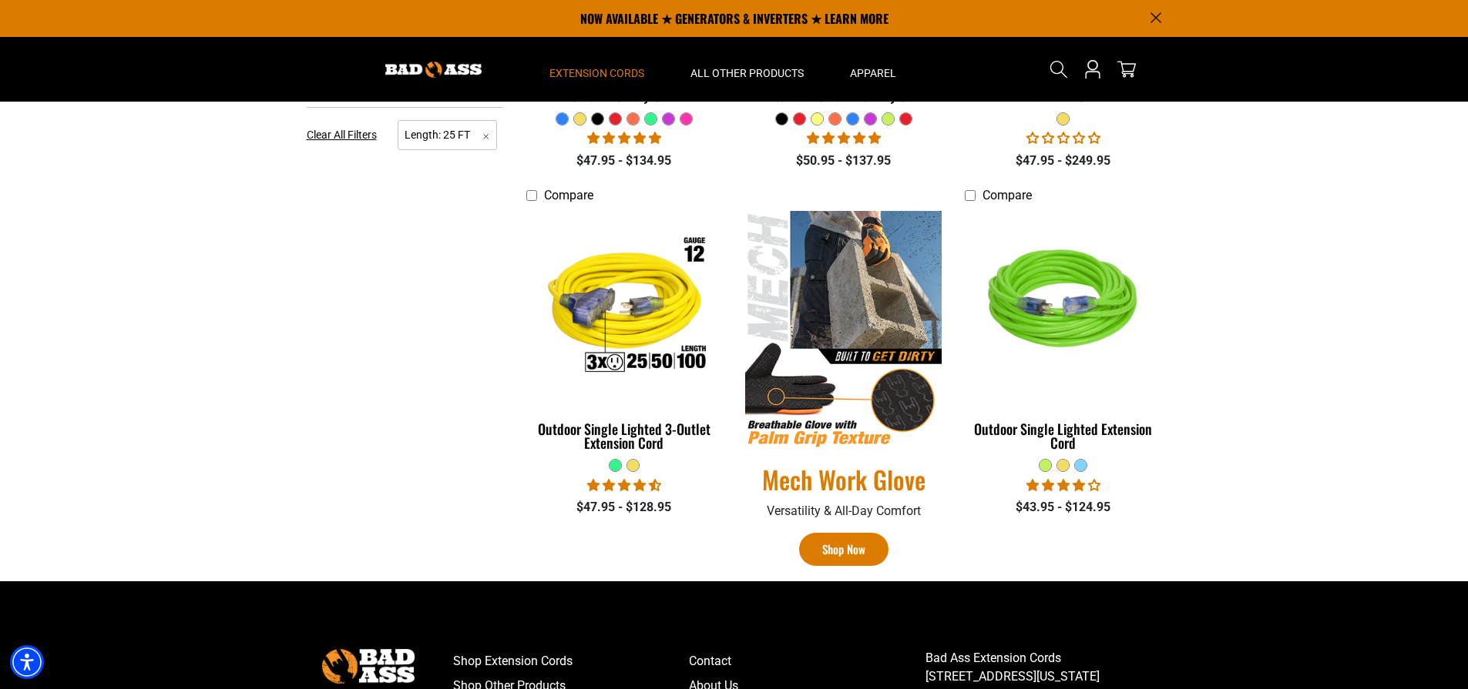
scroll to position [285, 0]
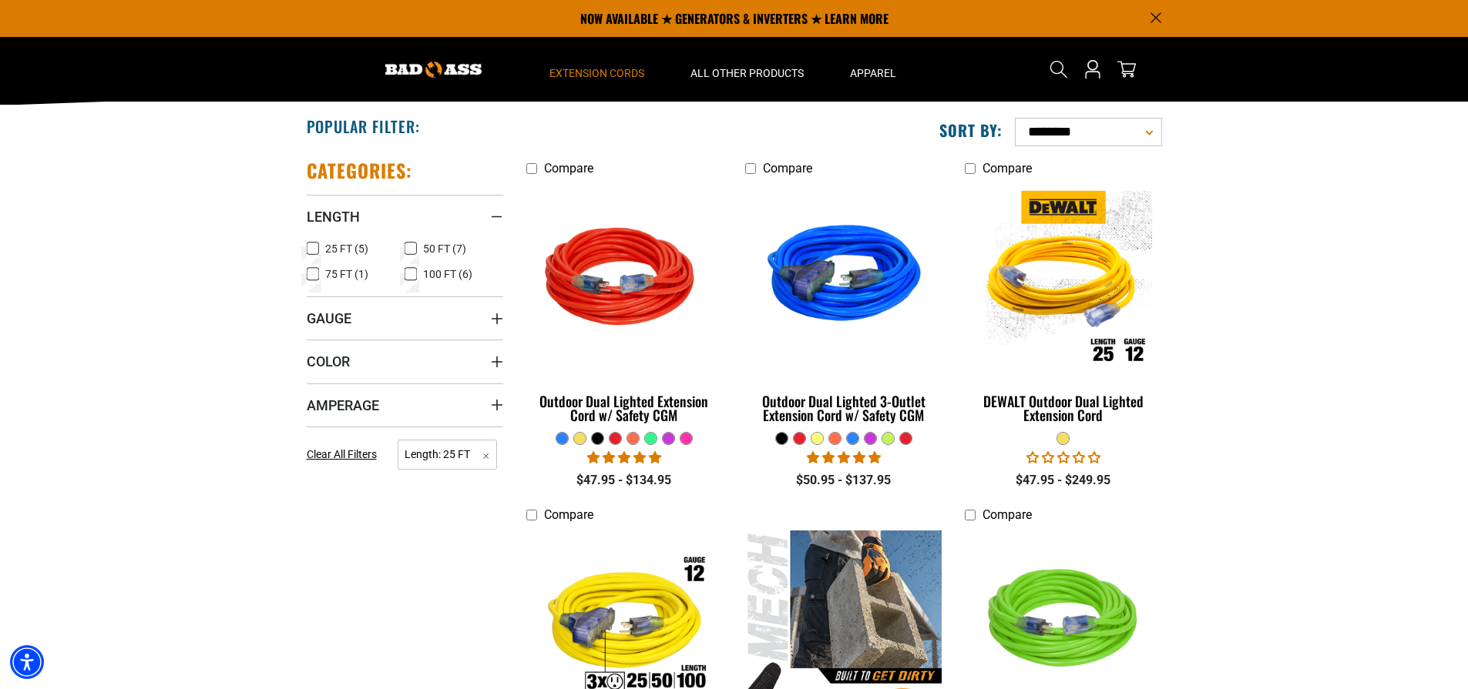
click at [408, 250] on icon at bounding box center [410, 249] width 12 height 20
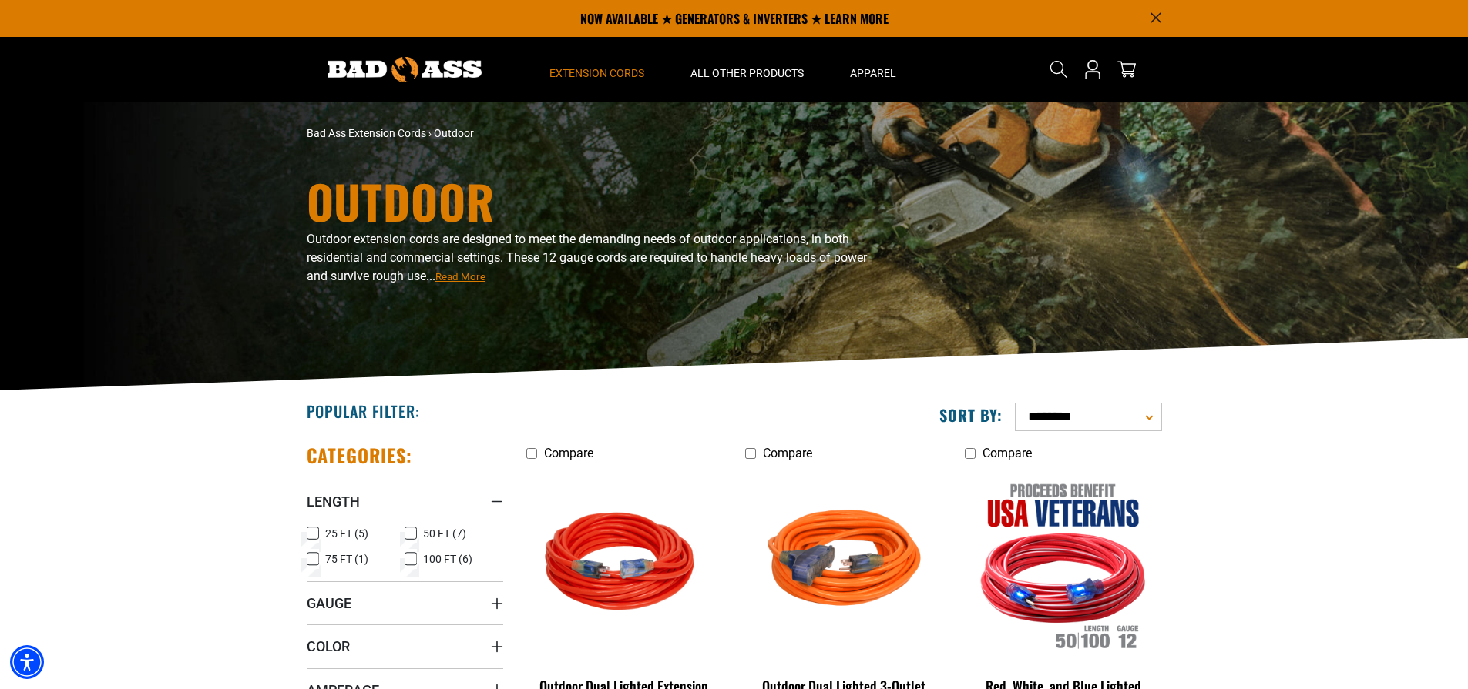
scroll to position [3, 0]
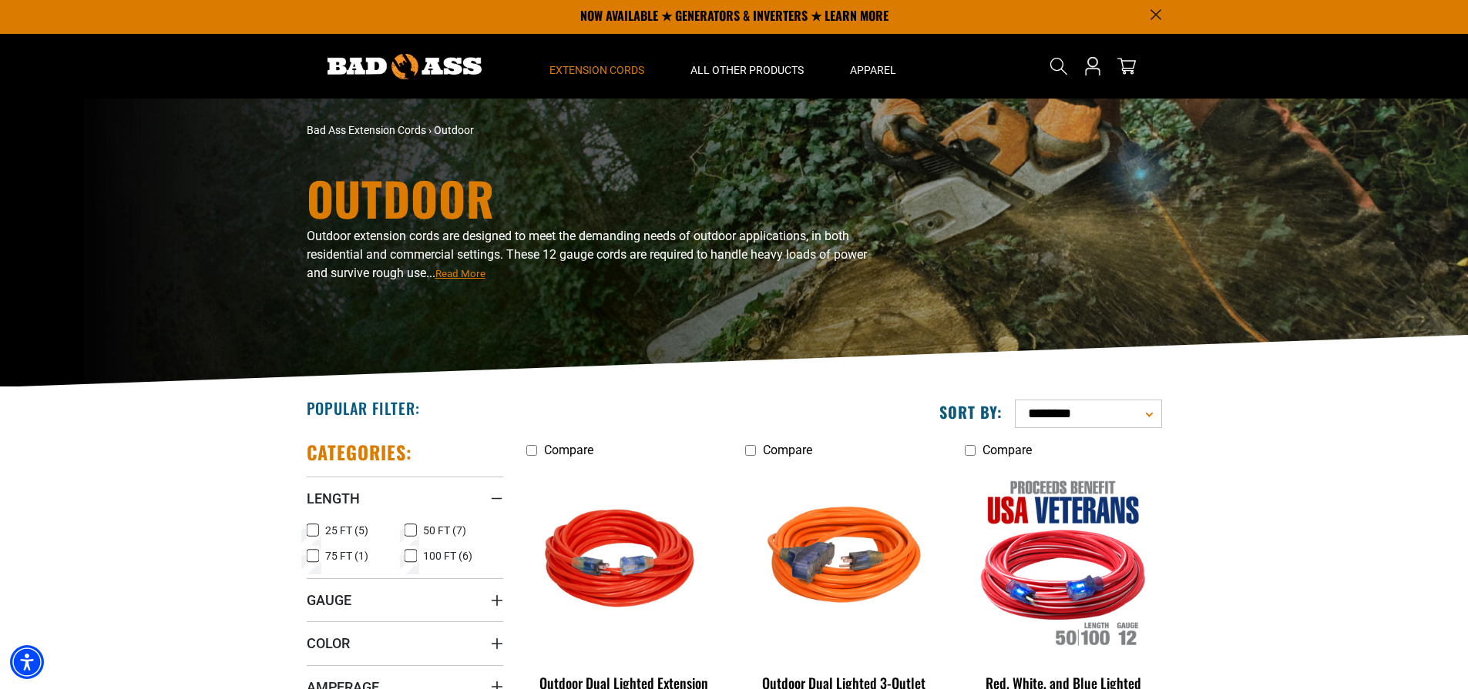
click at [310, 532] on icon at bounding box center [312, 531] width 7 height 4
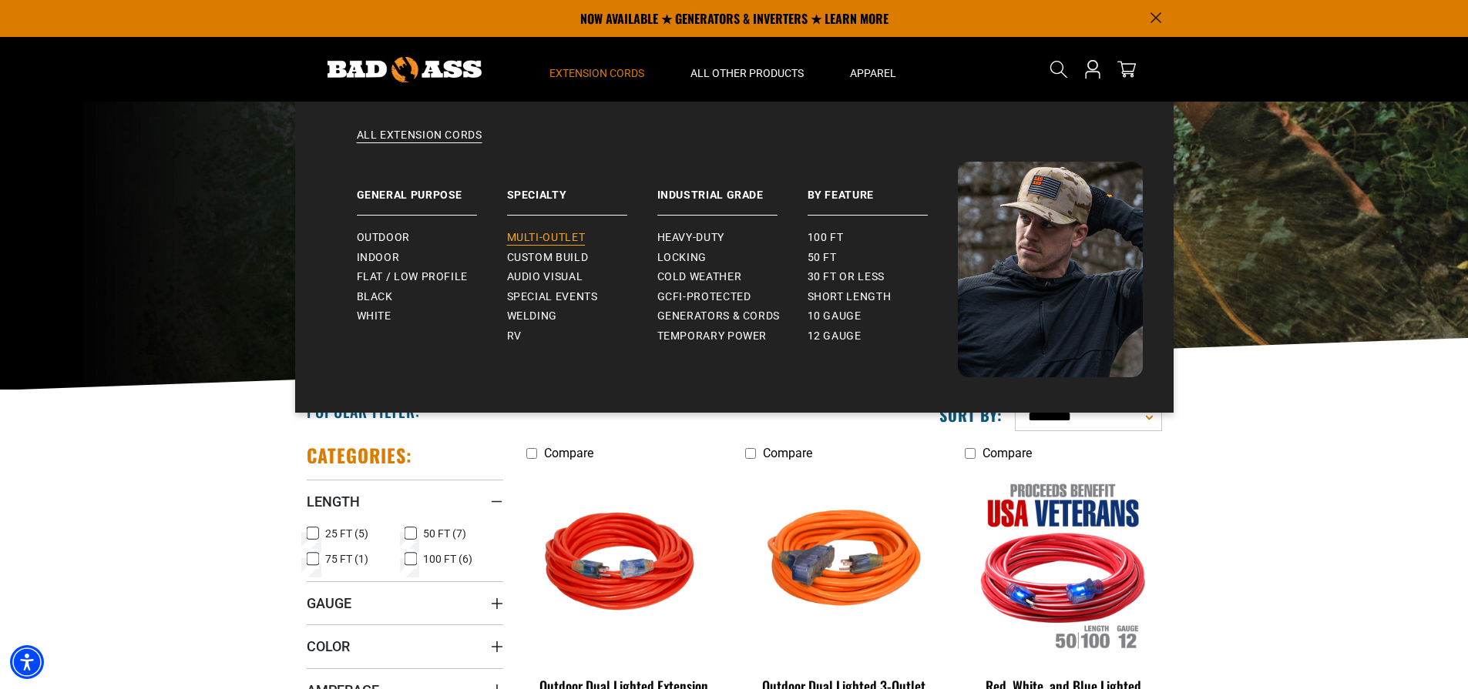
click at [538, 232] on span "Multi-Outlet" at bounding box center [546, 238] width 79 height 14
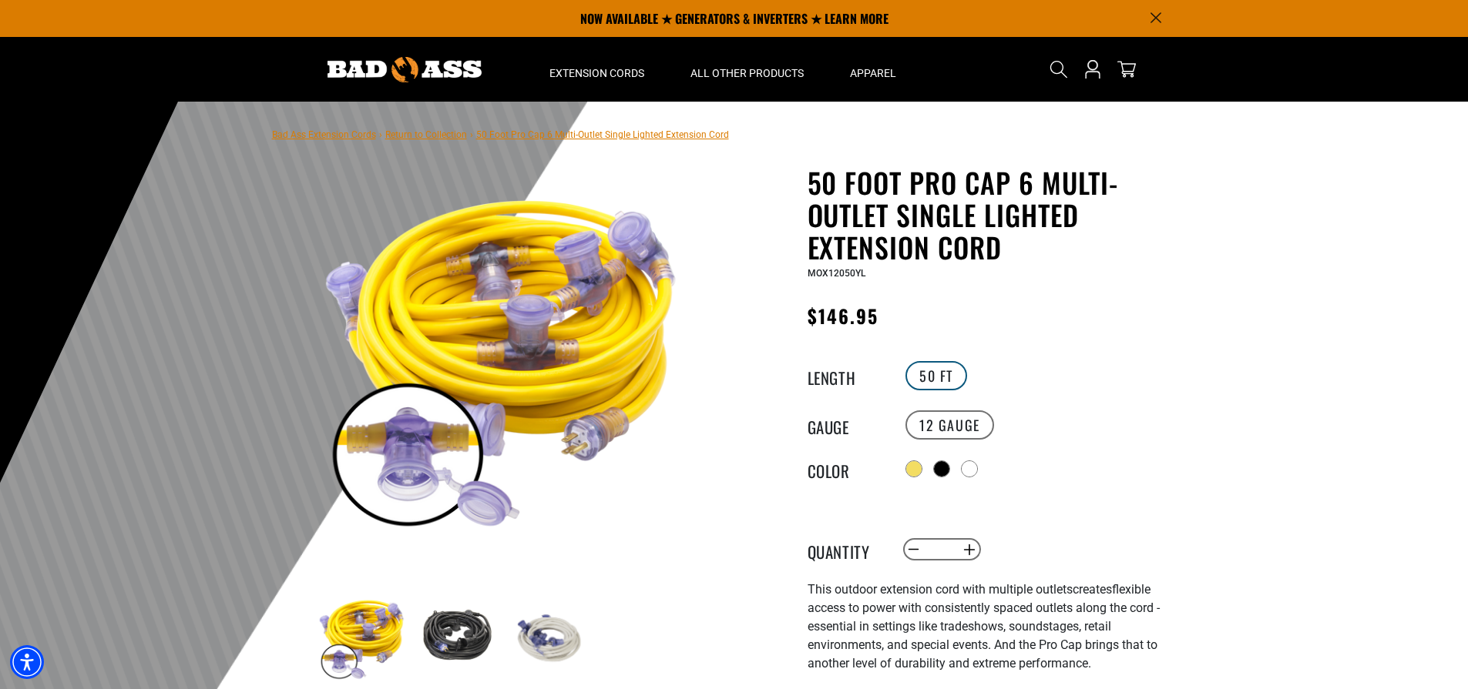
click at [931, 379] on label "50 FT" at bounding box center [936, 375] width 62 height 29
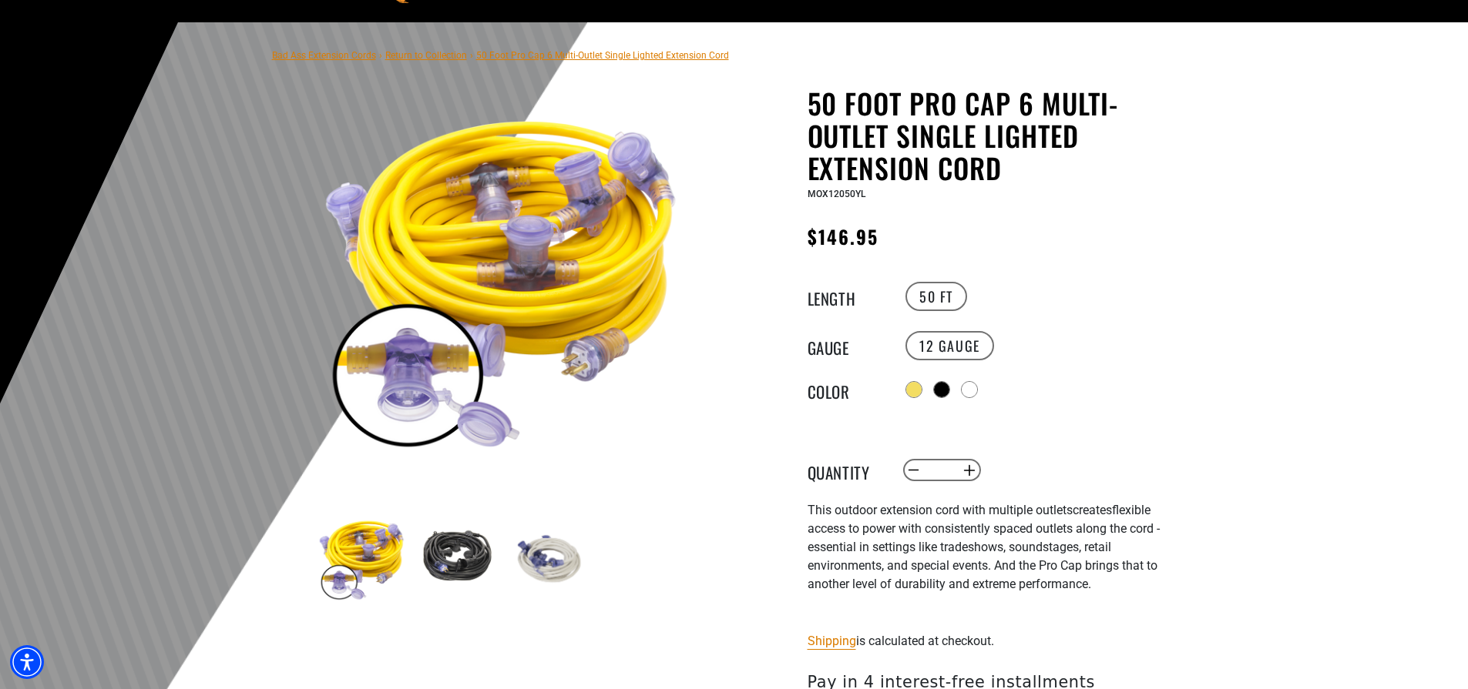
scroll to position [76, 0]
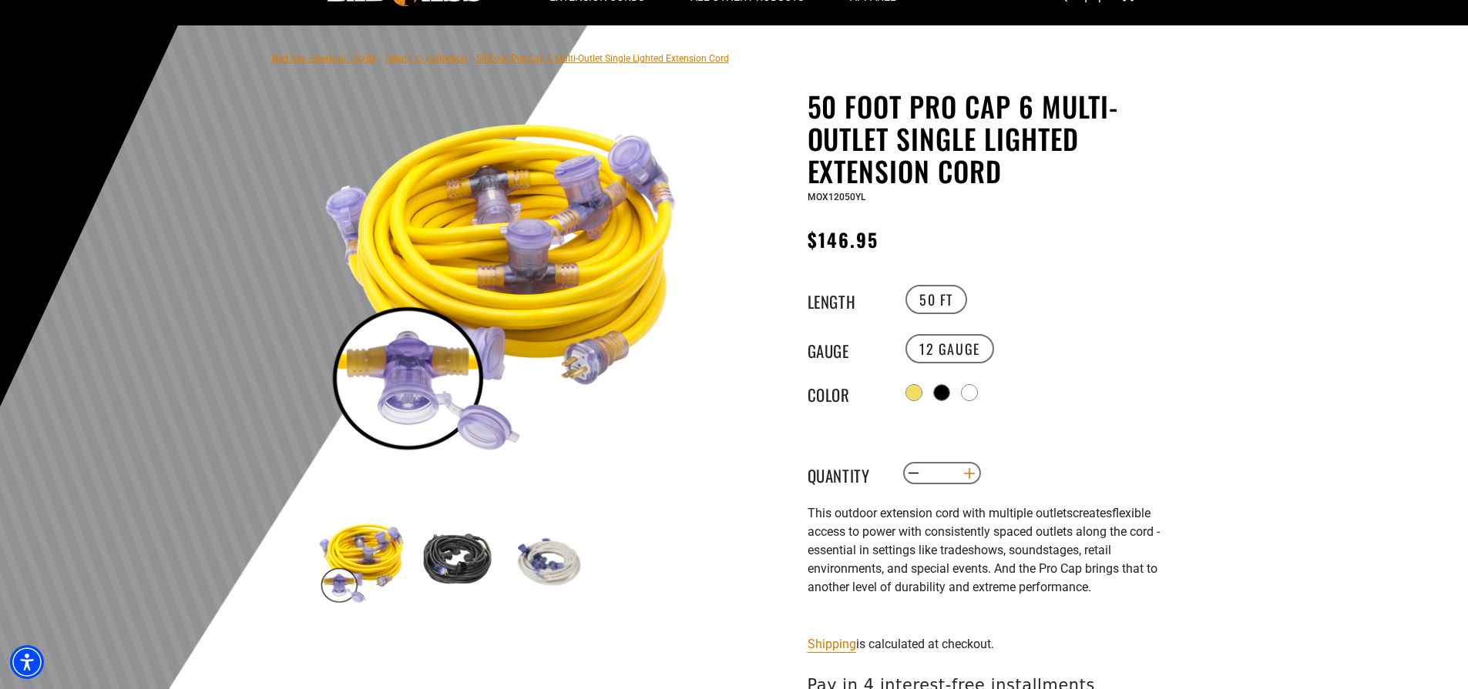
click at [973, 465] on button "Increase quantity for 50 Foot Pro Cap 6 Multi-Outlet Single Lighted Extension C…" at bounding box center [969, 474] width 24 height 26
click at [941, 391] on div at bounding box center [942, 394] width 15 height 15
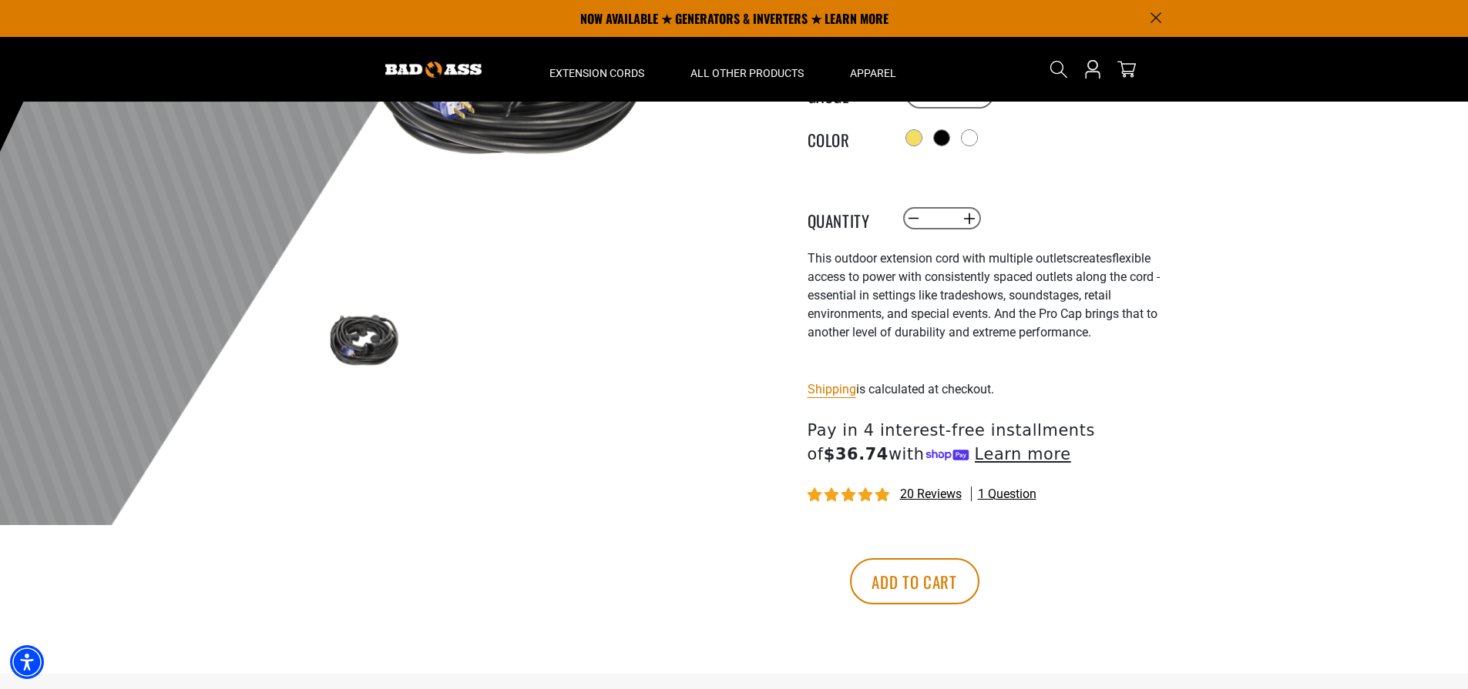
scroll to position [102, 0]
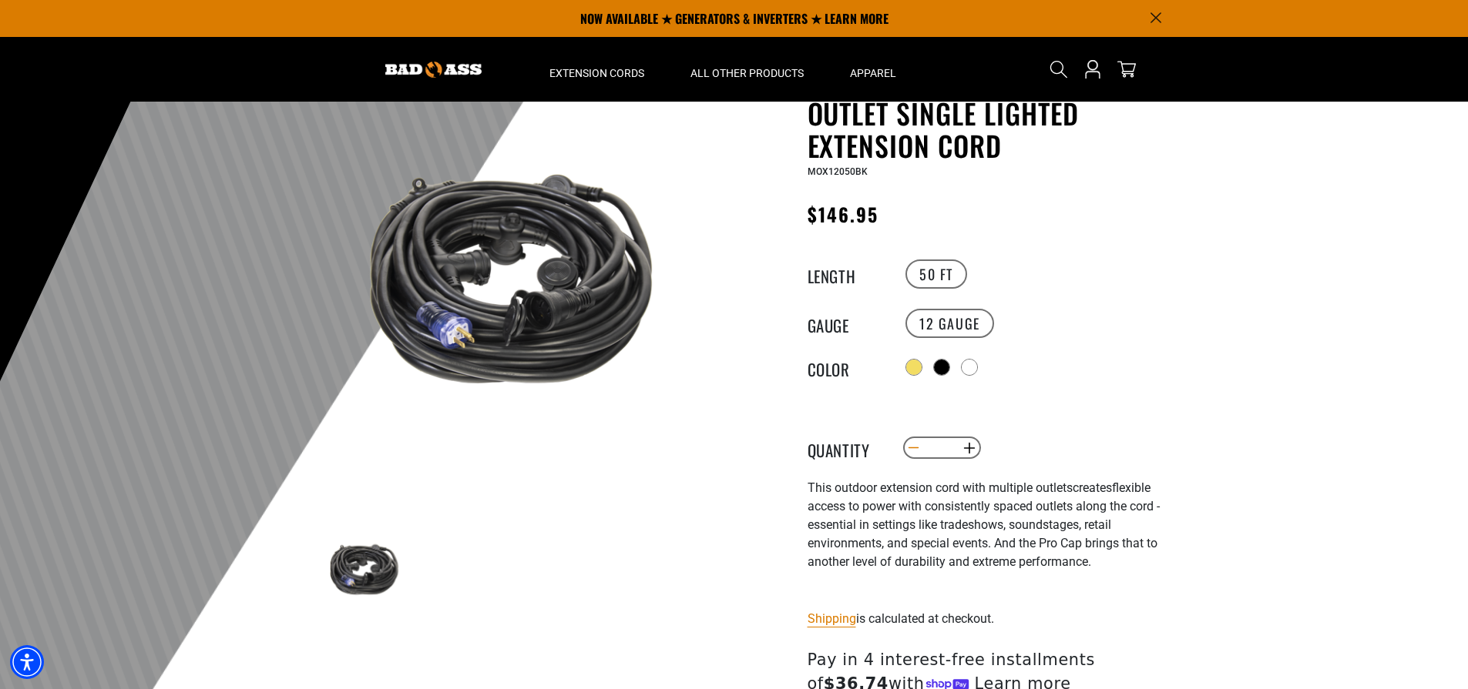
click at [913, 447] on button "Decrease quantity for 50 Foot Pro Cap 6 Multi-Outlet Single Lighted Extension C…" at bounding box center [913, 448] width 24 height 26
type input "*"
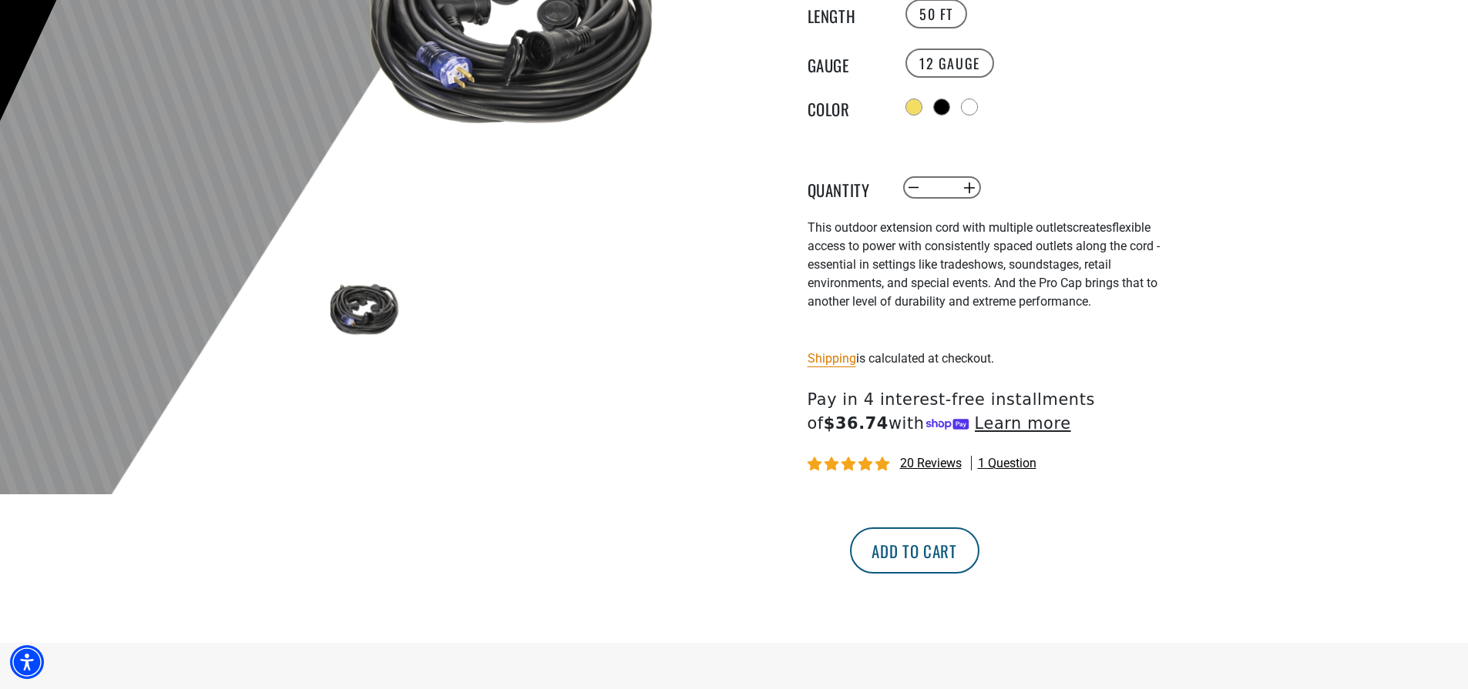
click at [979, 544] on button "Add to cart" at bounding box center [914, 551] width 129 height 46
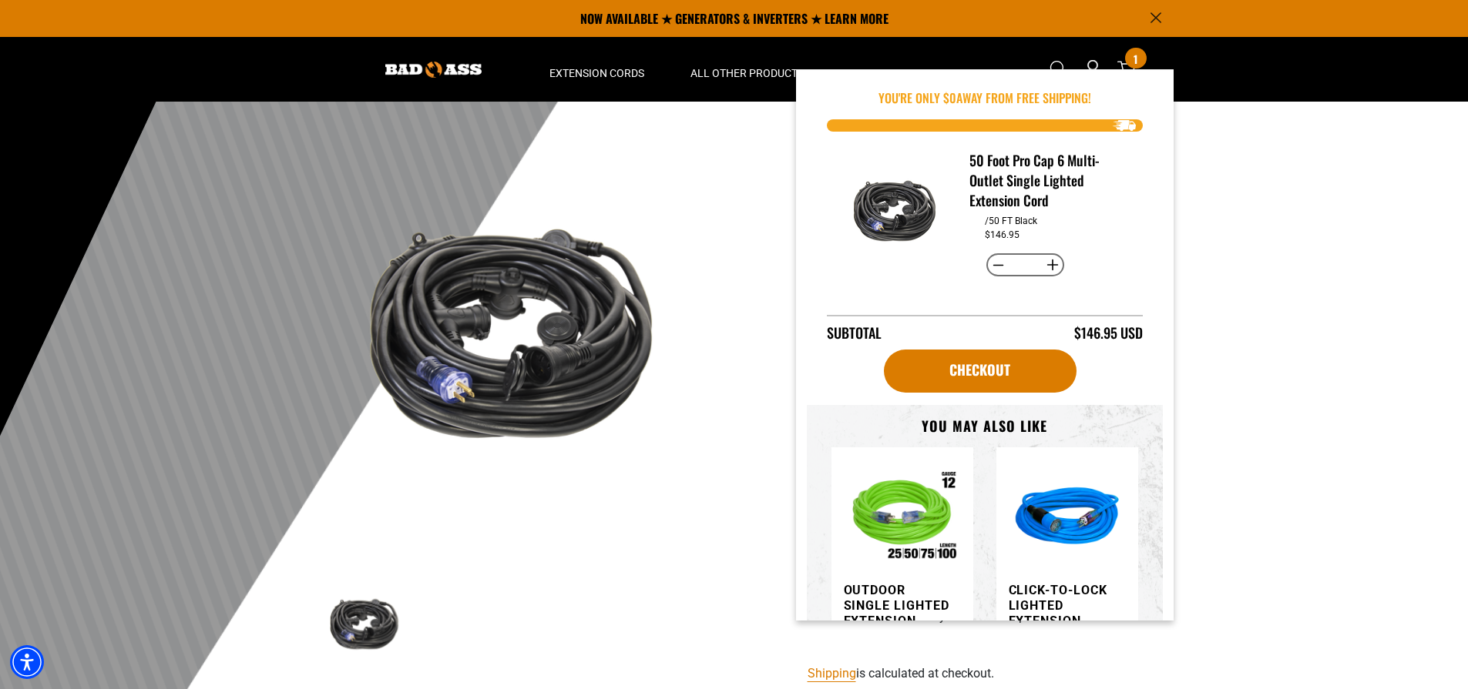
scroll to position [0, 0]
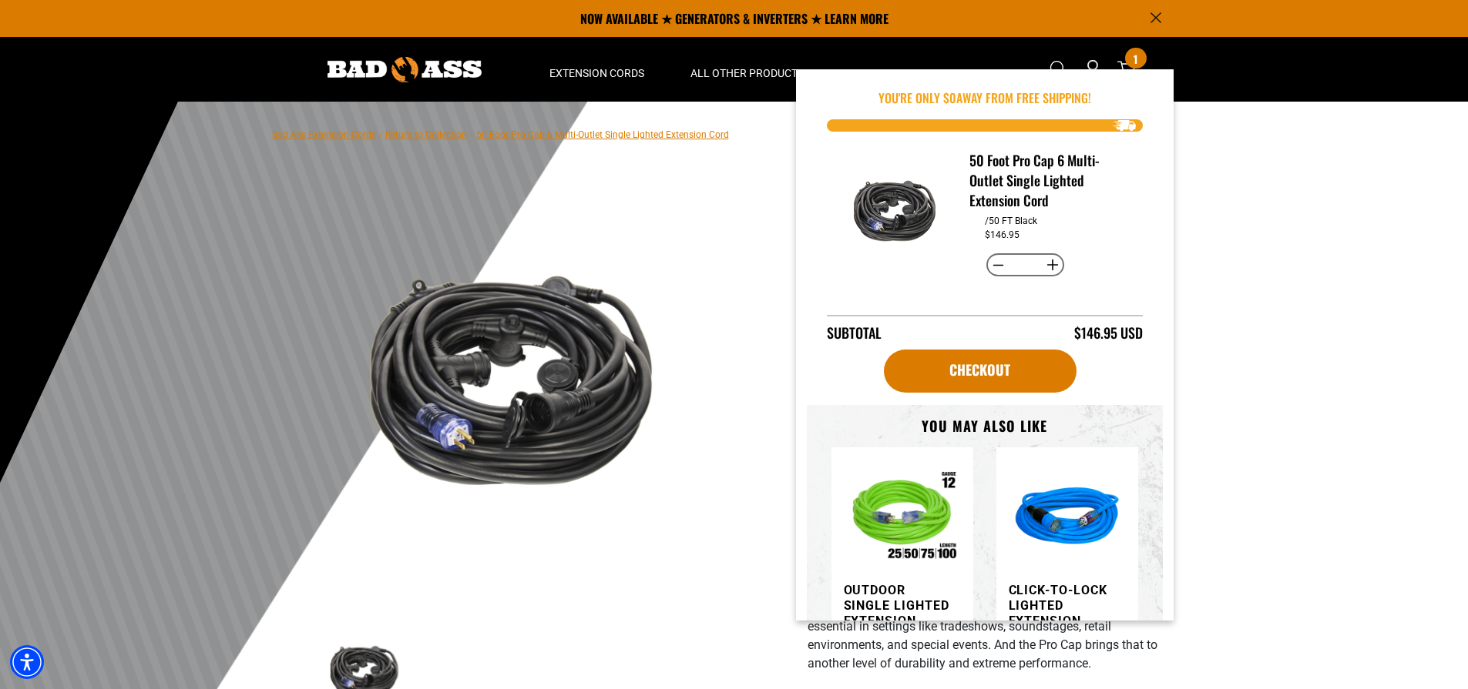
click at [752, 387] on div "50 Foot Pro Cap 6 Multi-Outlet Single Lighted Extension Cord 50 Foot Pro Cap 6 …" at bounding box center [965, 585] width 439 height 839
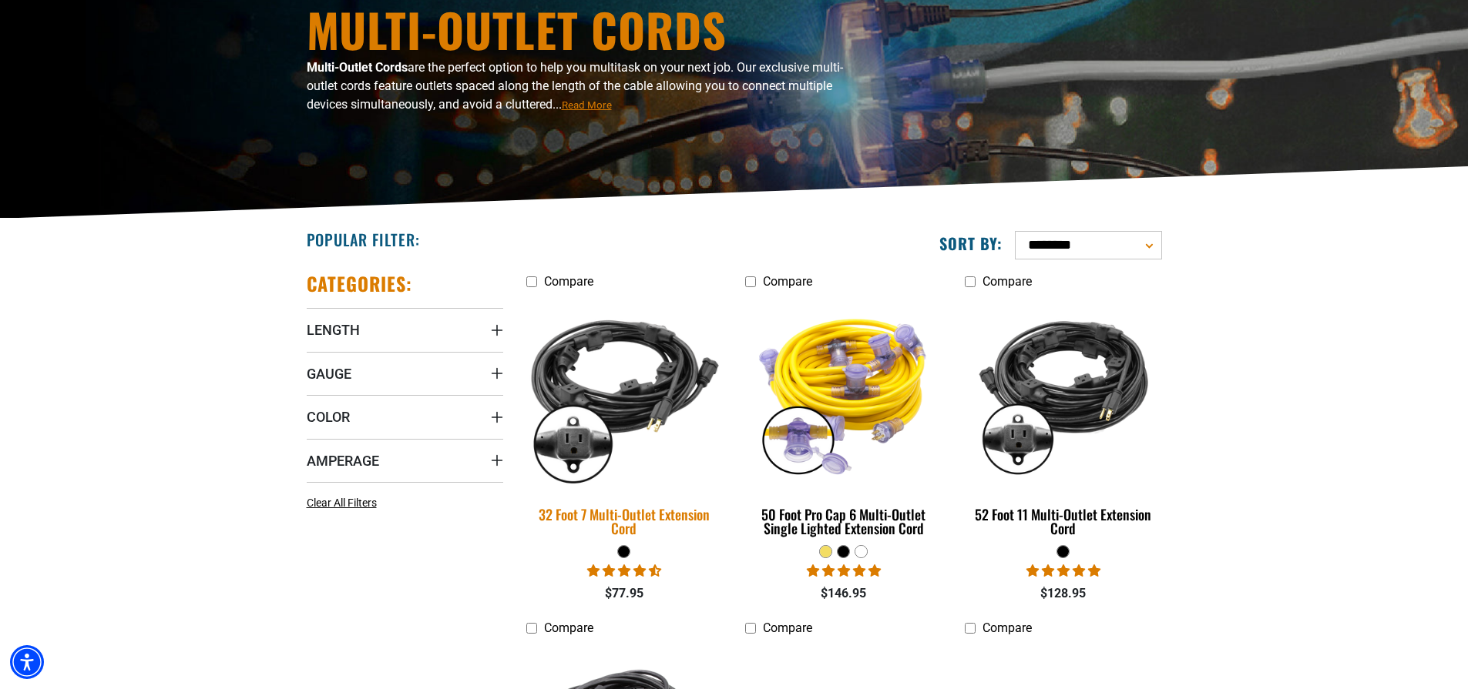
scroll to position [193, 0]
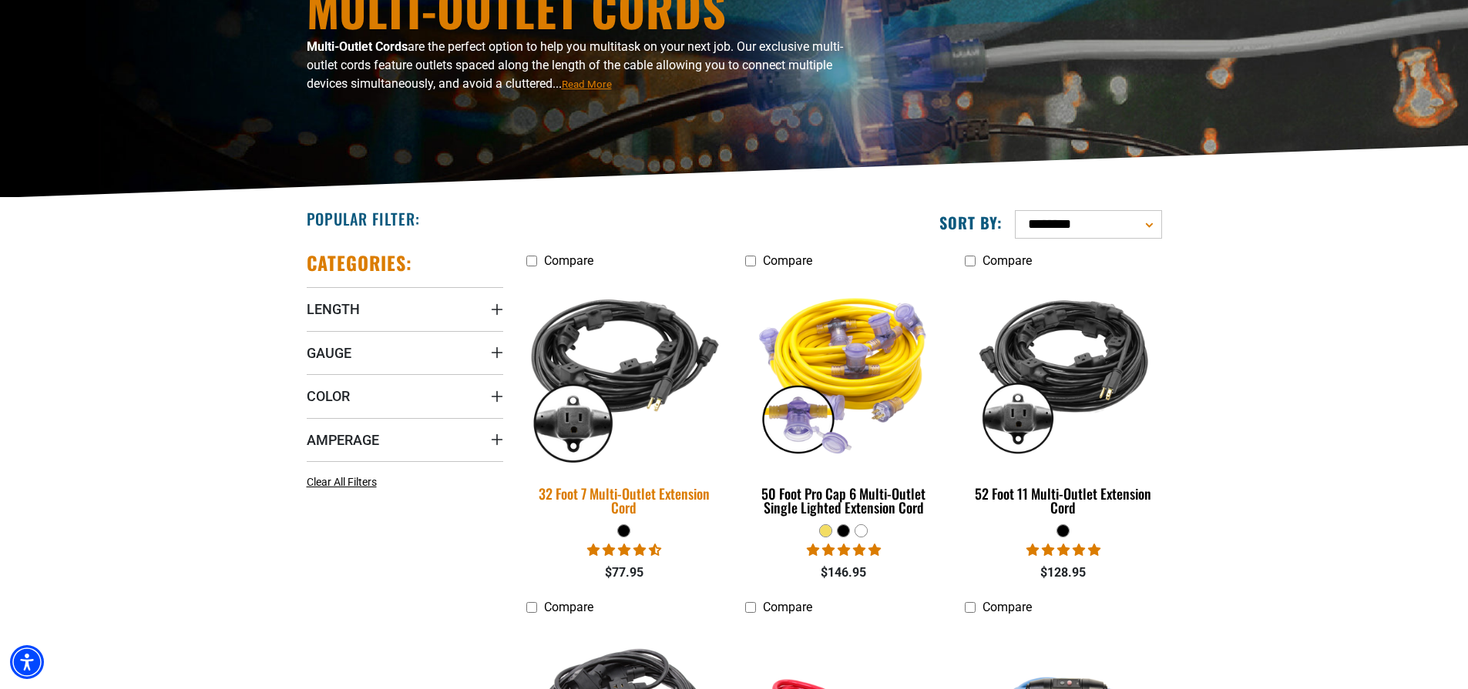
click at [642, 351] on img at bounding box center [624, 371] width 216 height 197
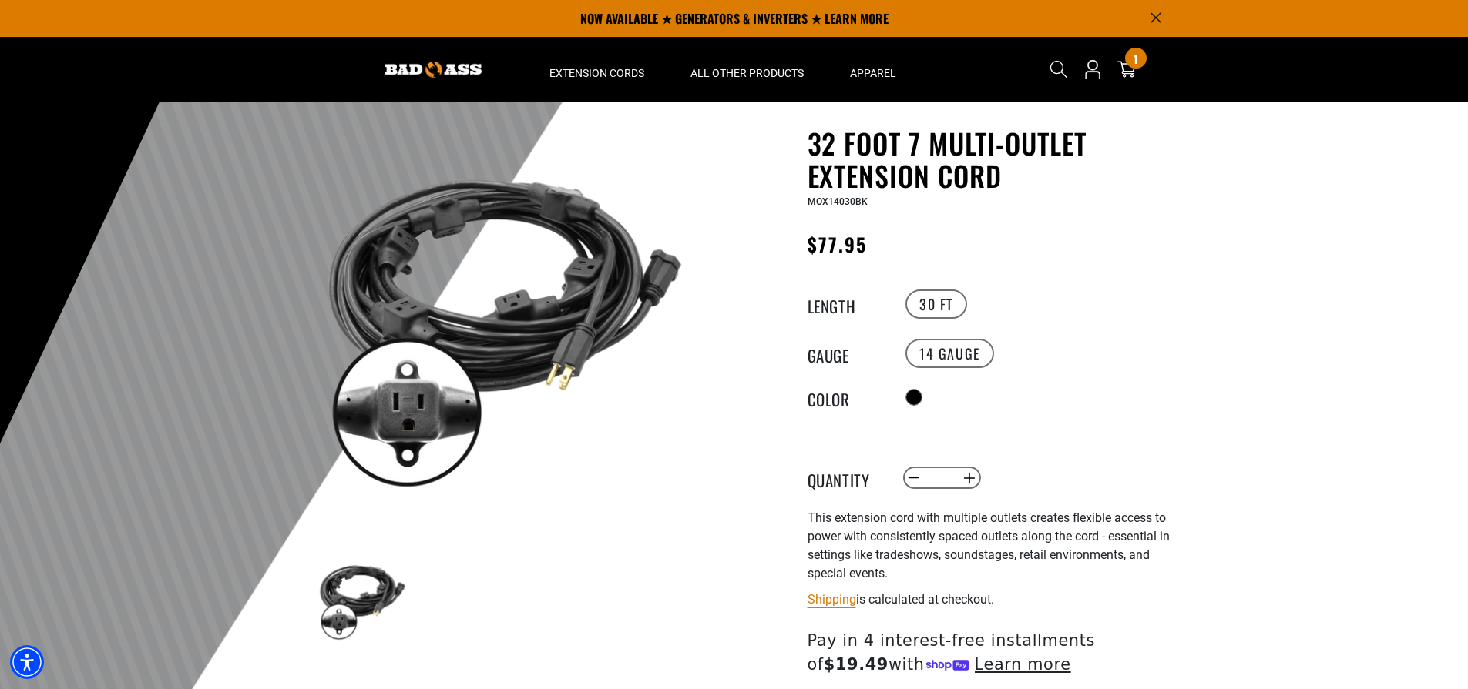
scroll to position [42, 0]
